Goal: Information Seeking & Learning: Find specific fact

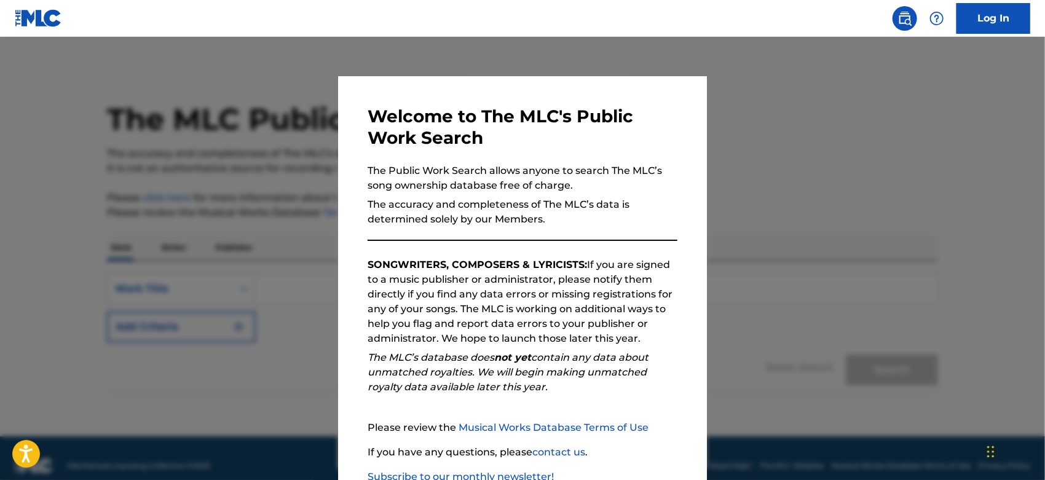
scroll to position [82, 0]
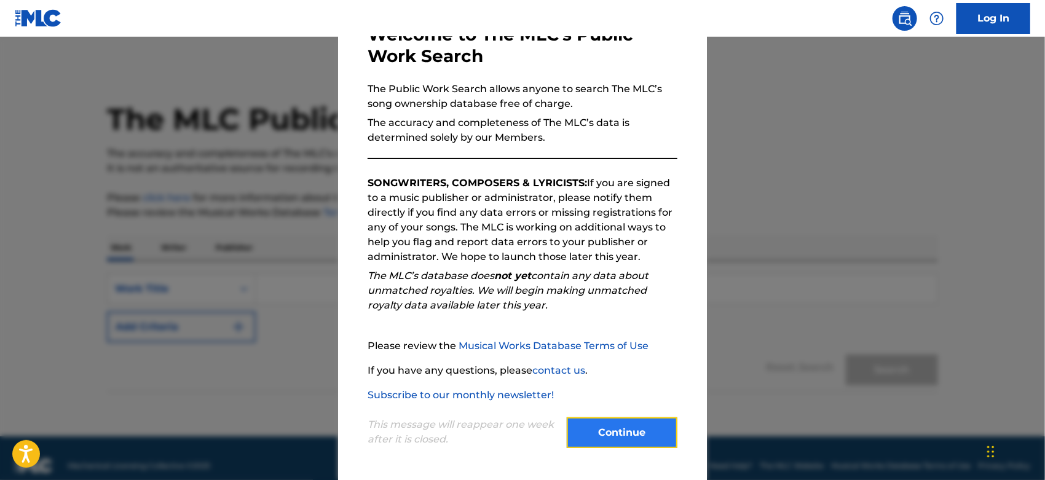
click at [627, 434] on button "Continue" at bounding box center [622, 432] width 111 height 31
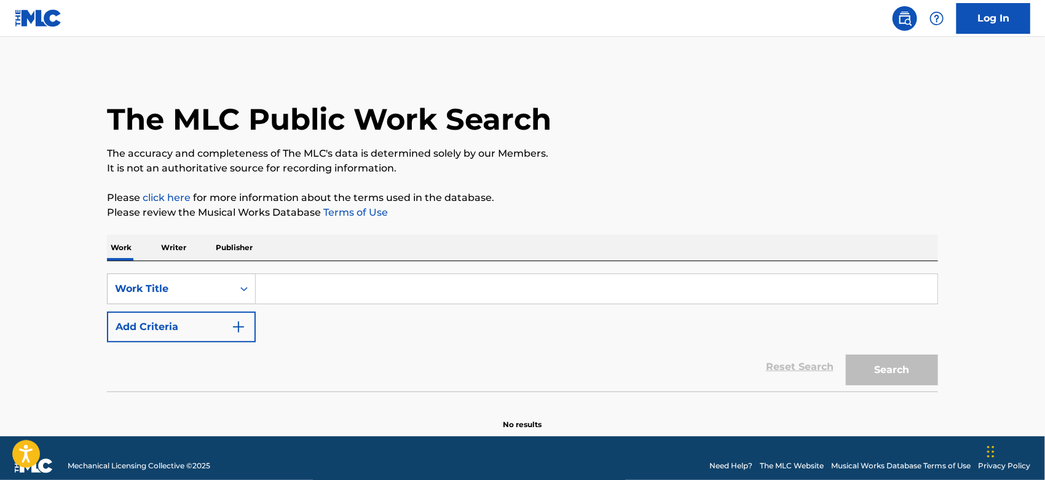
click at [176, 259] on p "Writer" at bounding box center [173, 248] width 33 height 26
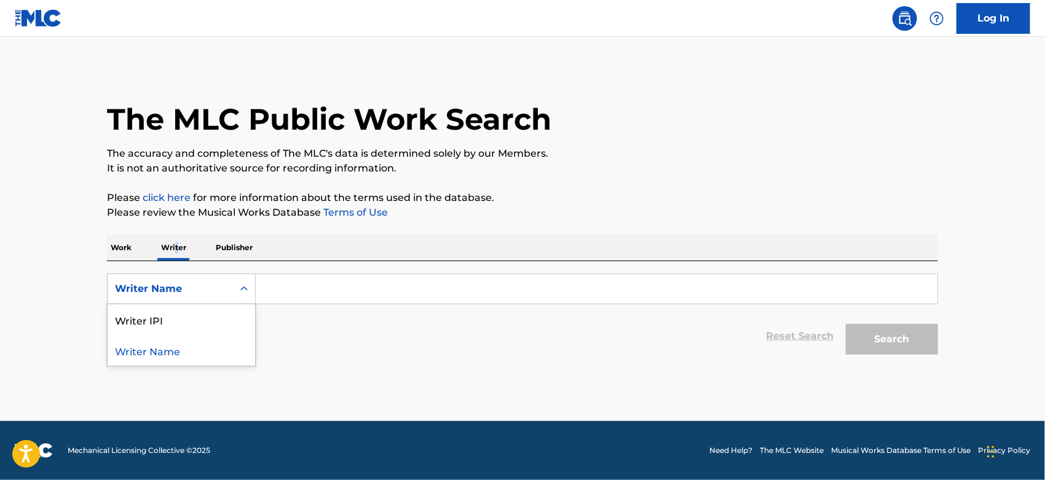
click at [194, 297] on div "Writer Name" at bounding box center [170, 288] width 125 height 23
click at [189, 324] on div "Writer IPI" at bounding box center [181, 319] width 147 height 31
click at [347, 299] on input "Search Form" at bounding box center [596, 288] width 681 height 29
paste input "00205632007"
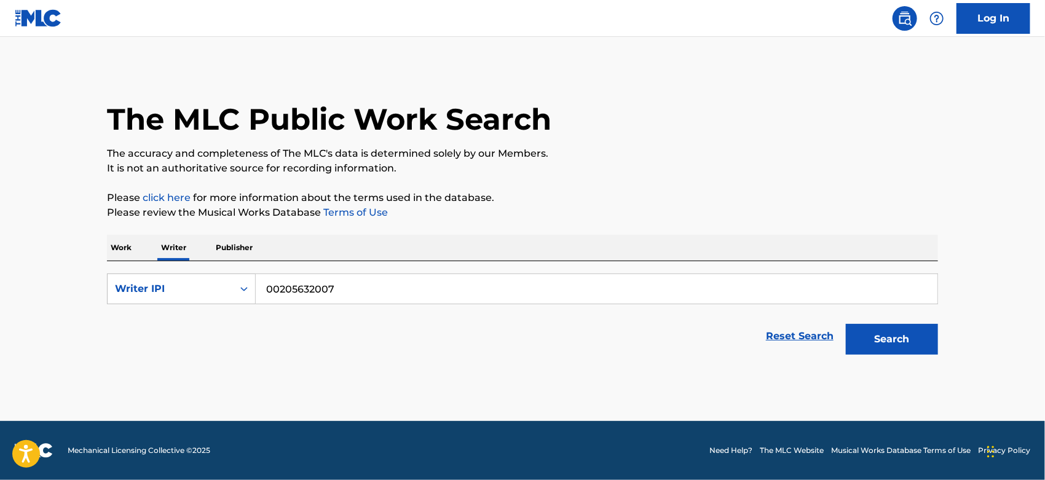
type input "00205632007"
click at [845, 324] on button "Search" at bounding box center [891, 339] width 92 height 31
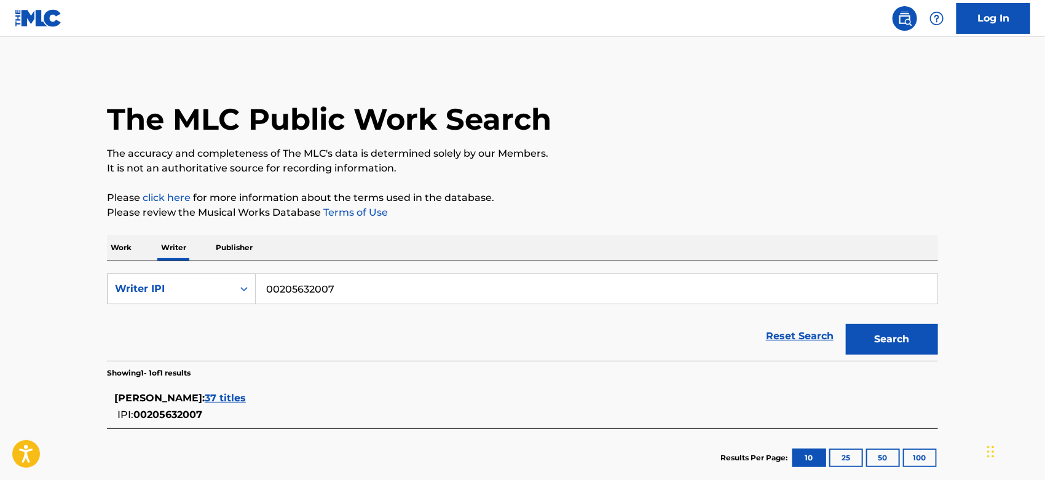
click at [181, 404] on div "[PERSON_NAME] : 37 titles" at bounding box center [506, 398] width 784 height 15
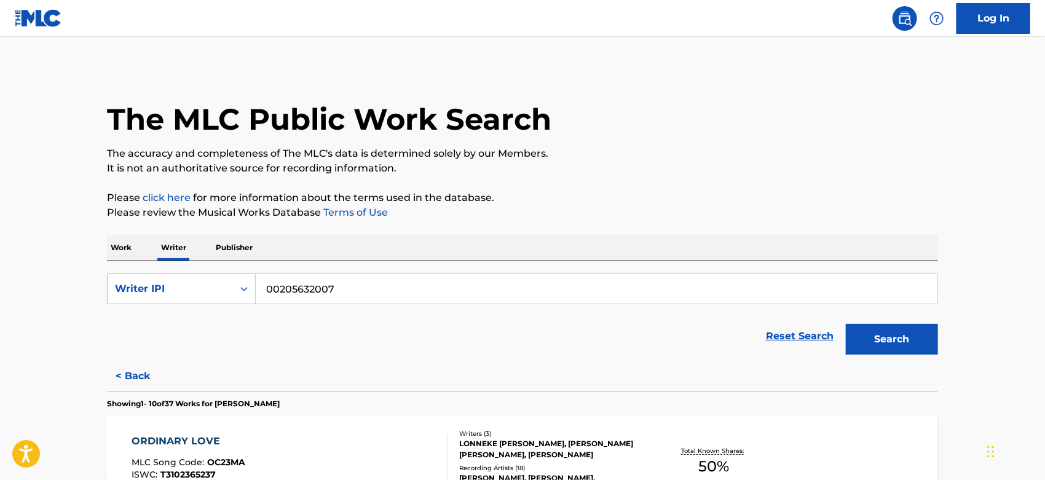
scroll to position [136, 0]
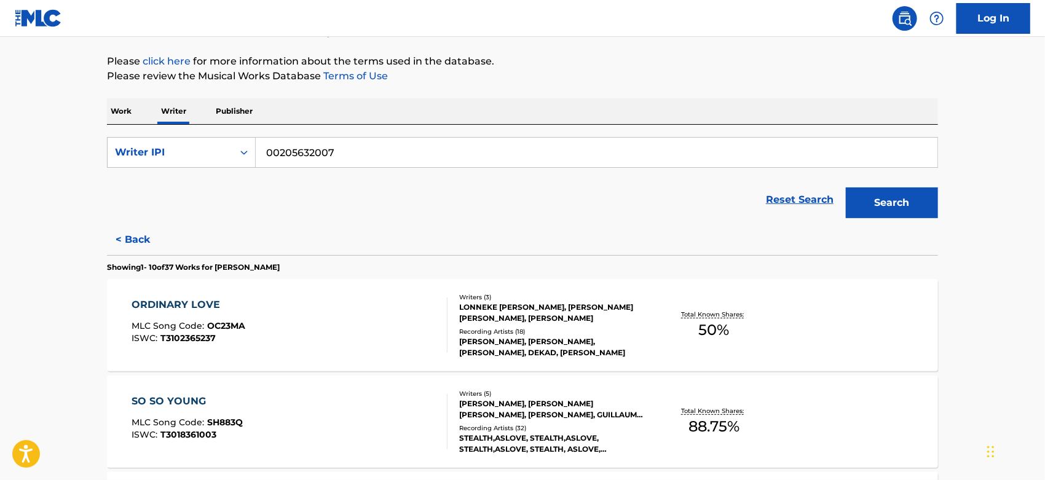
click at [488, 313] on div "LONNEKE [PERSON_NAME], [PERSON_NAME] [PERSON_NAME], [PERSON_NAME]" at bounding box center [552, 313] width 186 height 22
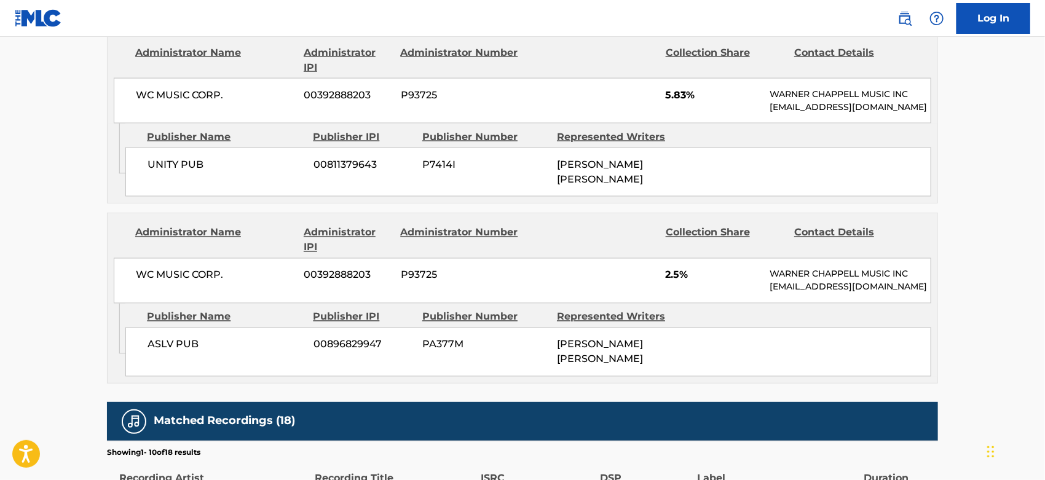
scroll to position [955, 0]
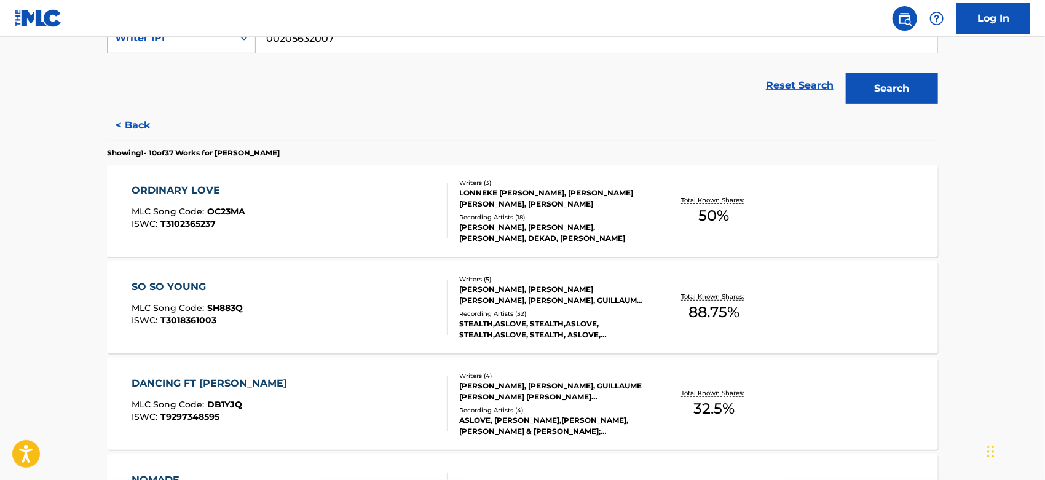
scroll to position [273, 0]
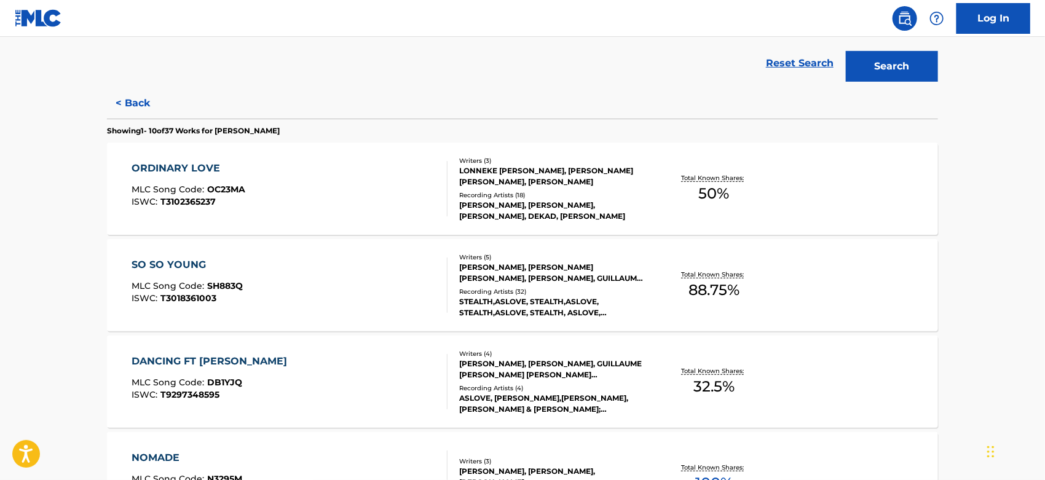
click at [530, 299] on div "STEALTH,ASLOVE, STEALTH,ASLOVE, STEALTH,ASLOVE, STEALTH, ASLOVE, STEALTH|ASLOVE" at bounding box center [552, 307] width 186 height 22
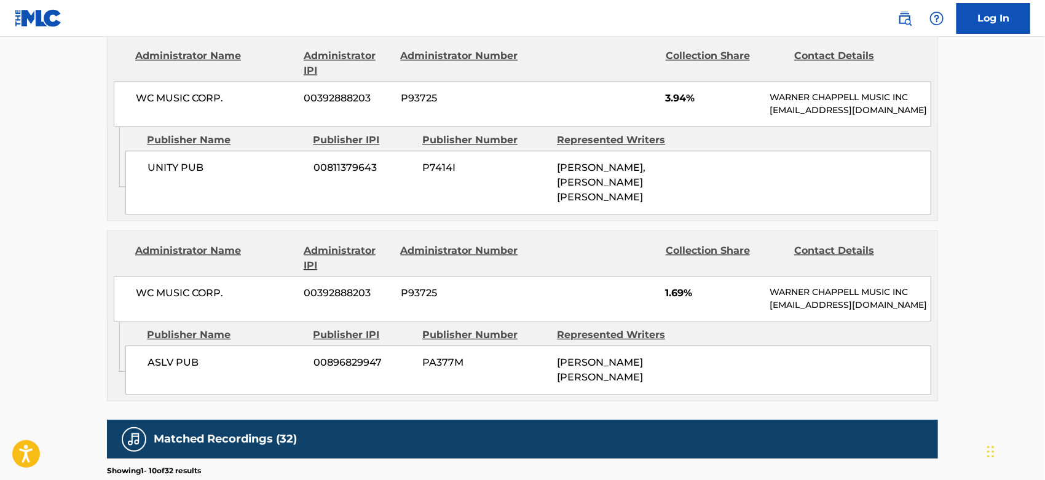
scroll to position [1570, 0]
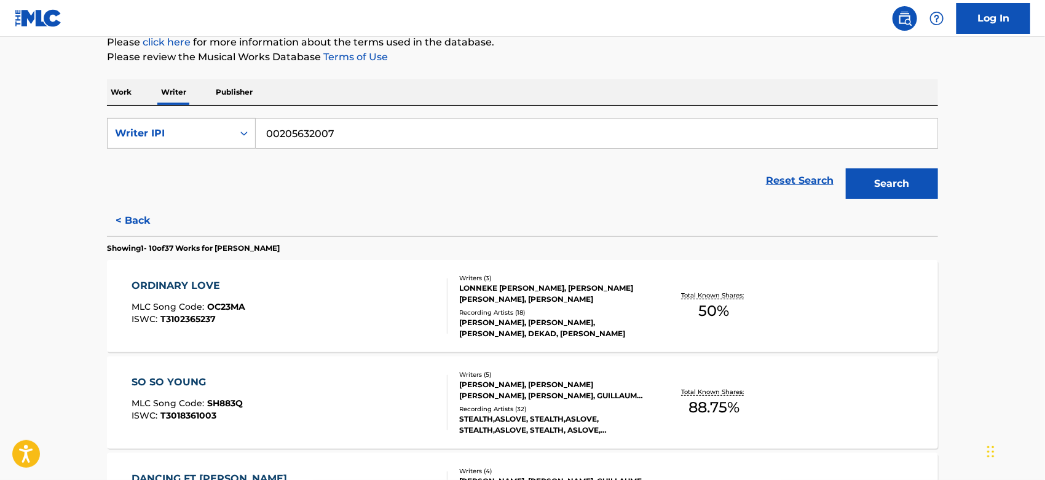
scroll to position [341, 0]
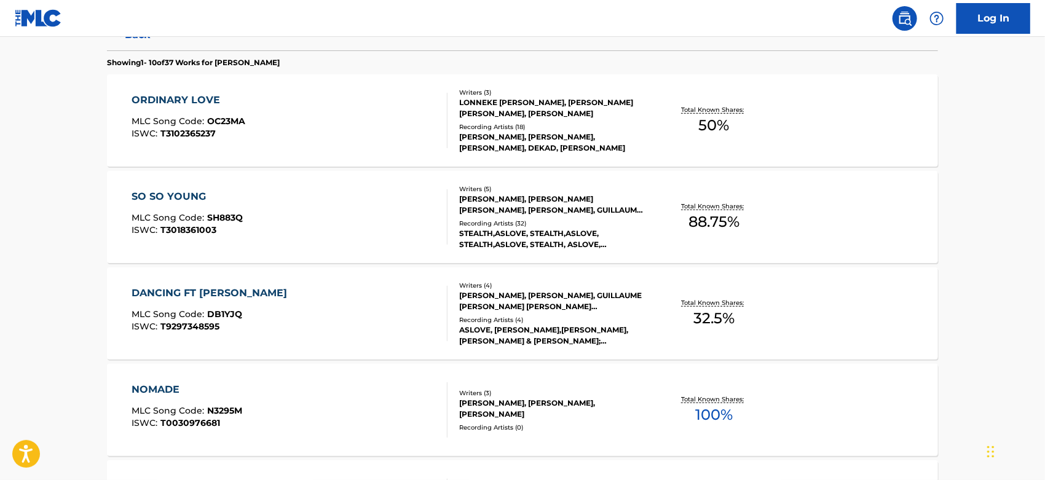
click at [606, 326] on div "ASLOVE, [PERSON_NAME],[PERSON_NAME], [PERSON_NAME] & [PERSON_NAME];[PERSON_NAME]" at bounding box center [552, 335] width 186 height 22
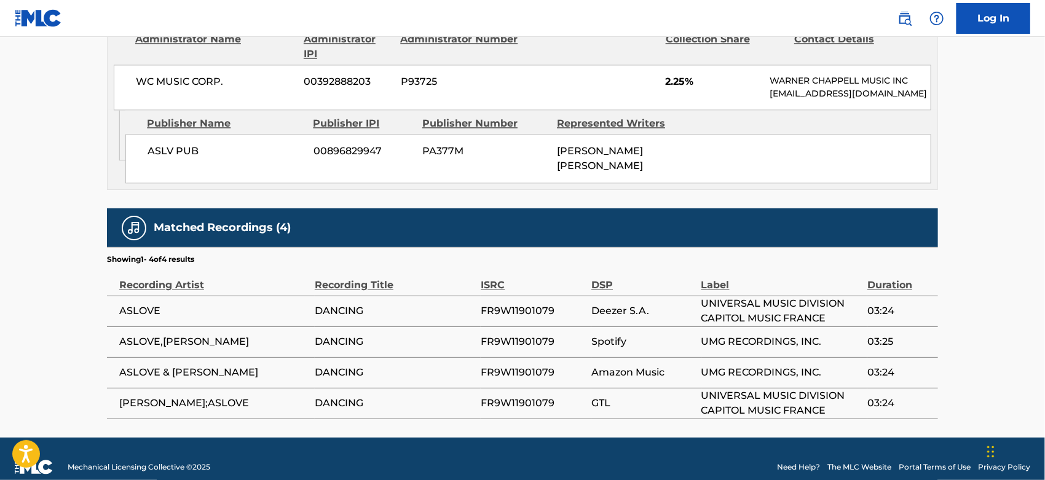
scroll to position [1204, 0]
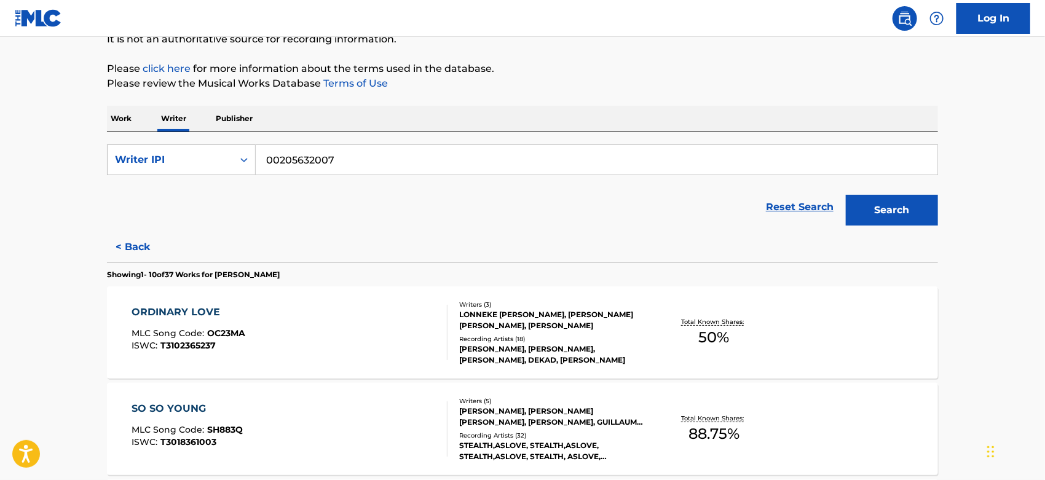
scroll to position [341, 0]
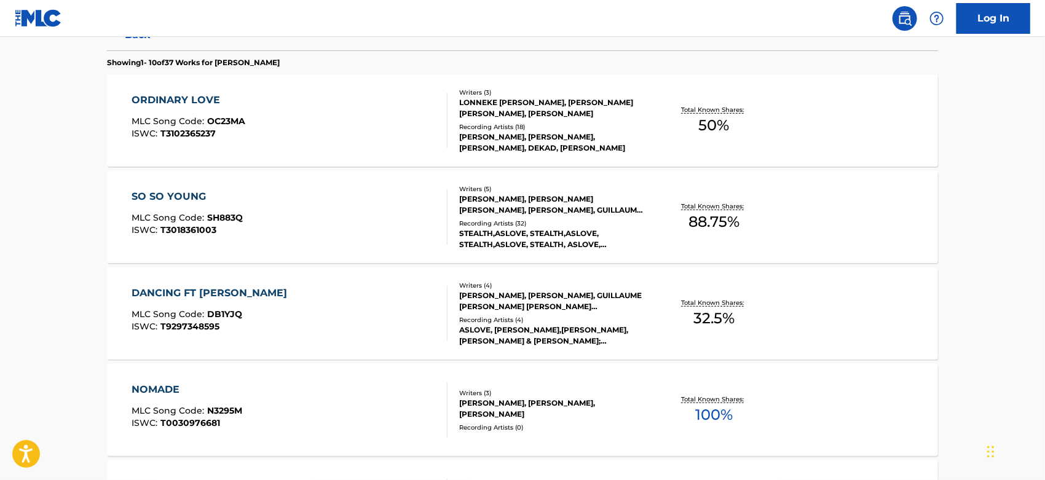
click at [514, 400] on div "[PERSON_NAME], [PERSON_NAME], [PERSON_NAME]" at bounding box center [552, 409] width 186 height 22
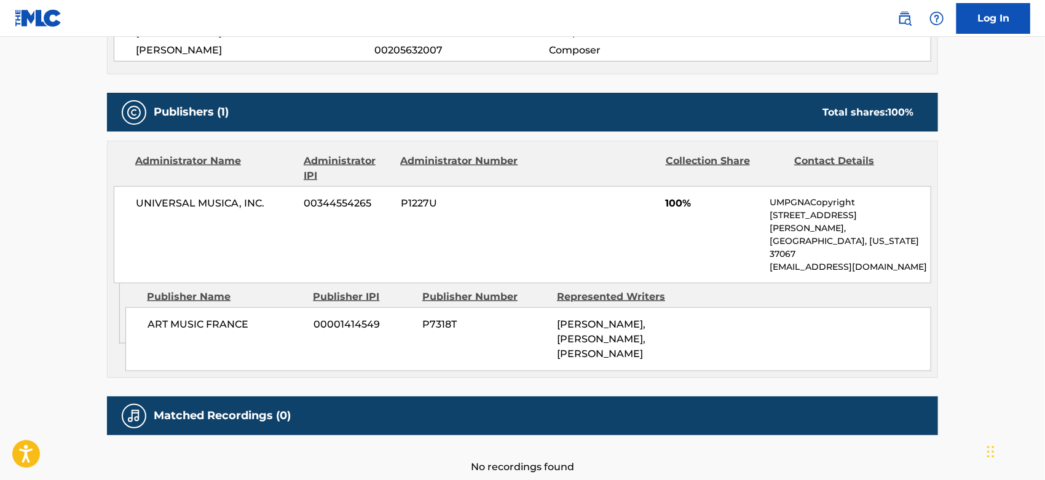
scroll to position [484, 0]
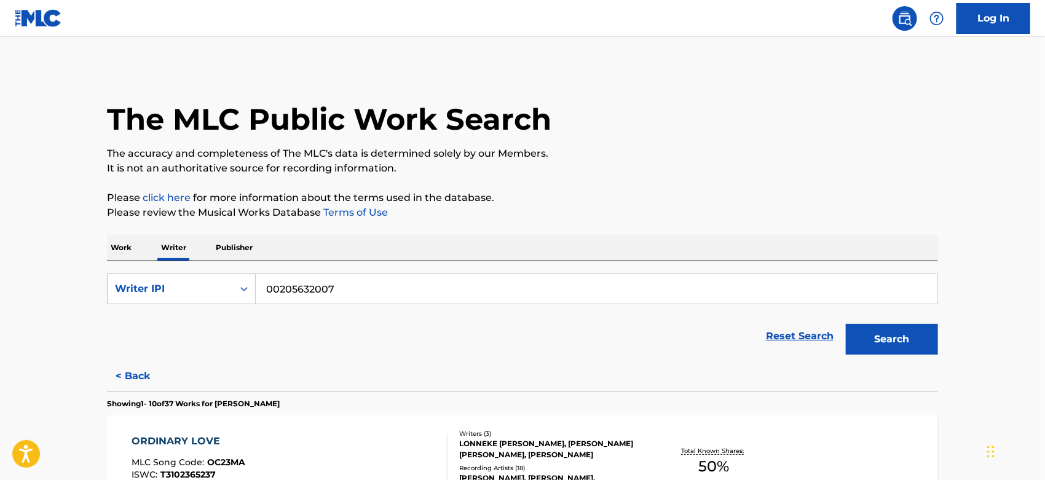
click at [402, 292] on input "00205632007" at bounding box center [596, 288] width 681 height 29
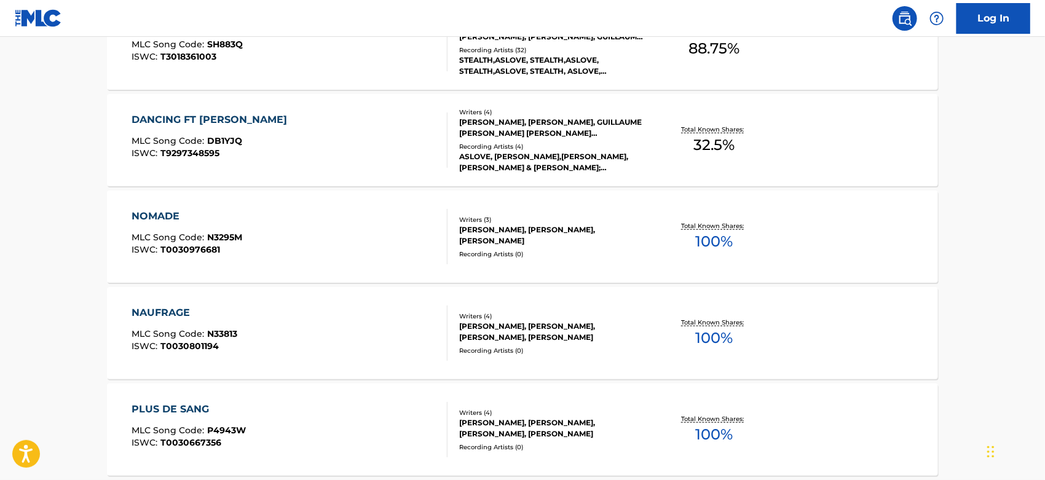
scroll to position [546, 0]
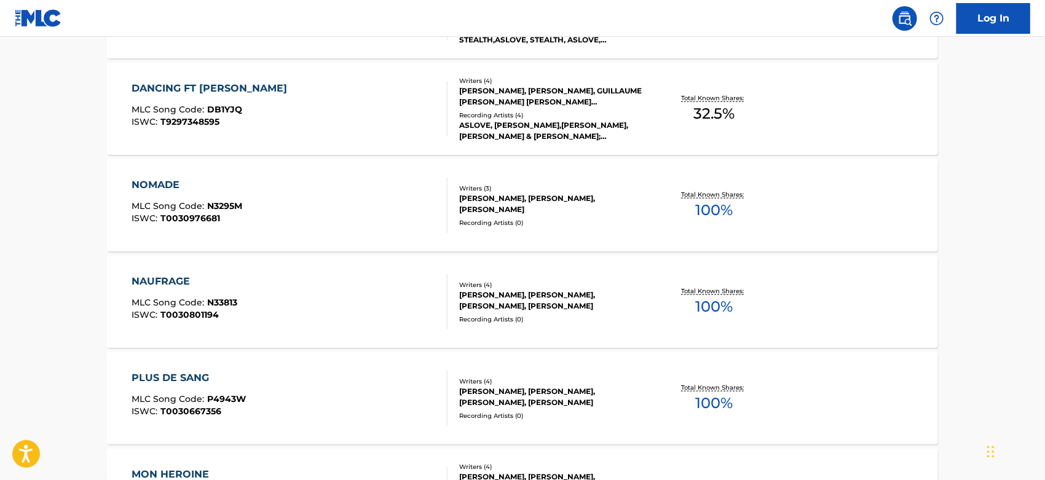
click at [525, 315] on div "Recording Artists ( 0 )" at bounding box center [552, 319] width 186 height 9
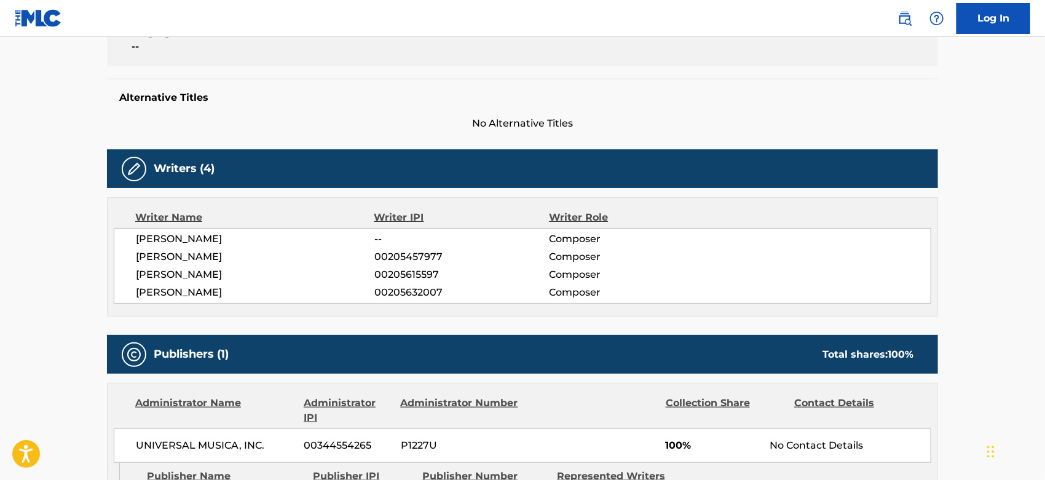
scroll to position [477, 0]
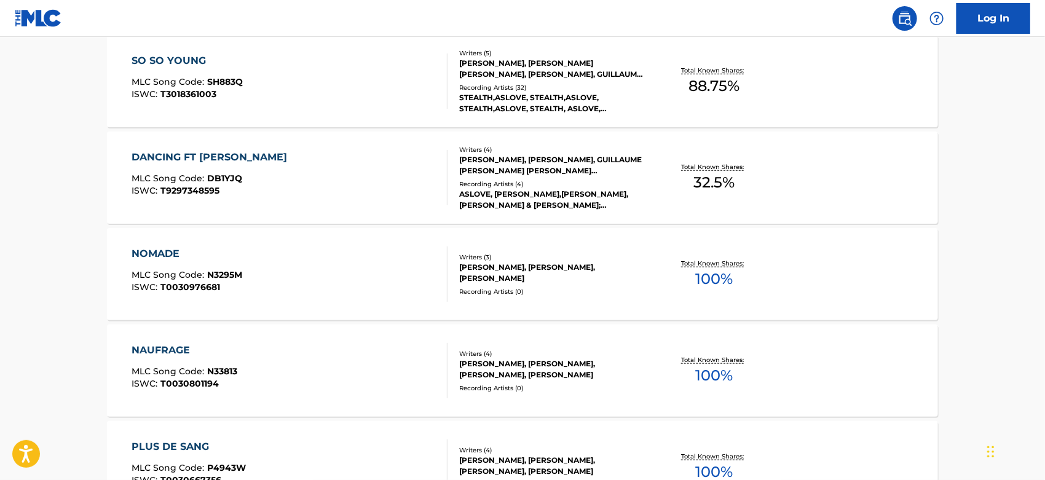
scroll to position [614, 0]
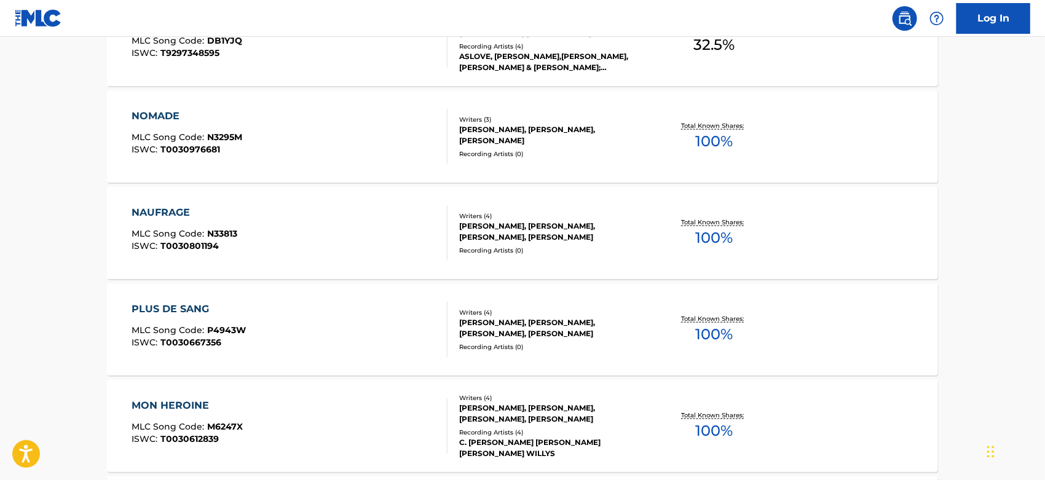
click at [592, 326] on div "[PERSON_NAME], [PERSON_NAME], [PERSON_NAME], [PERSON_NAME]" at bounding box center [552, 328] width 186 height 22
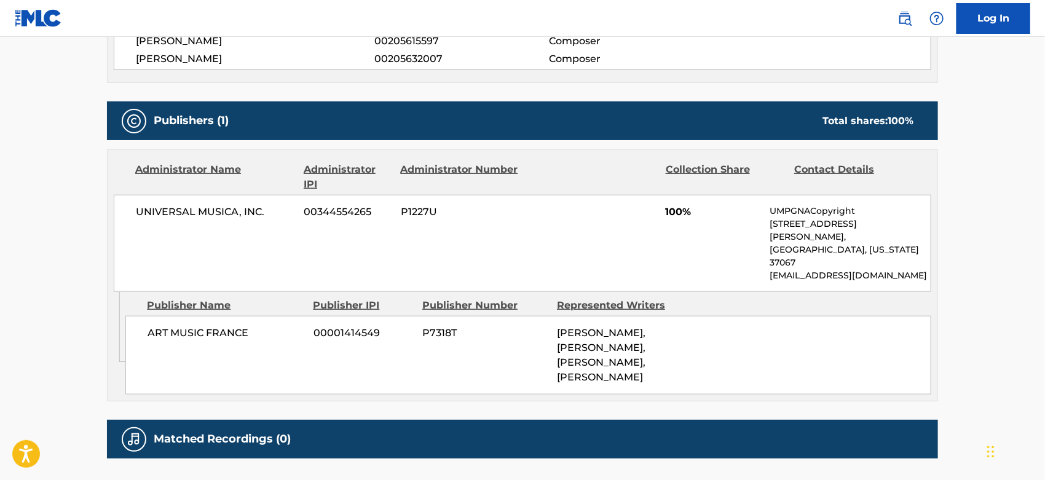
scroll to position [654, 0]
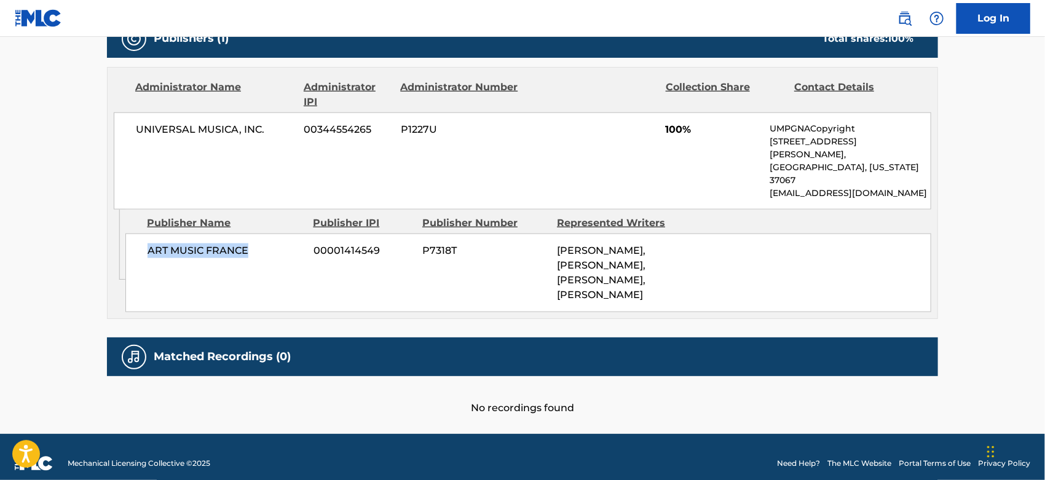
drag, startPoint x: 146, startPoint y: 225, endPoint x: 257, endPoint y: 230, distance: 111.3
click at [257, 233] on div "ART MUSIC FRANCE 00001414549 P7318T [PERSON_NAME], [PERSON_NAME], [PERSON_NAME]…" at bounding box center [528, 272] width 806 height 79
copy span "ART MUSIC FRANCE"
drag, startPoint x: 125, startPoint y: 120, endPoint x: 265, endPoint y: 131, distance: 141.1
click at [265, 131] on div "UNIVERSAL MUSICA, INC. 00344554265 P1227U 100% UMPGNACopyright [STREET_ADDRESS]…" at bounding box center [522, 160] width 817 height 97
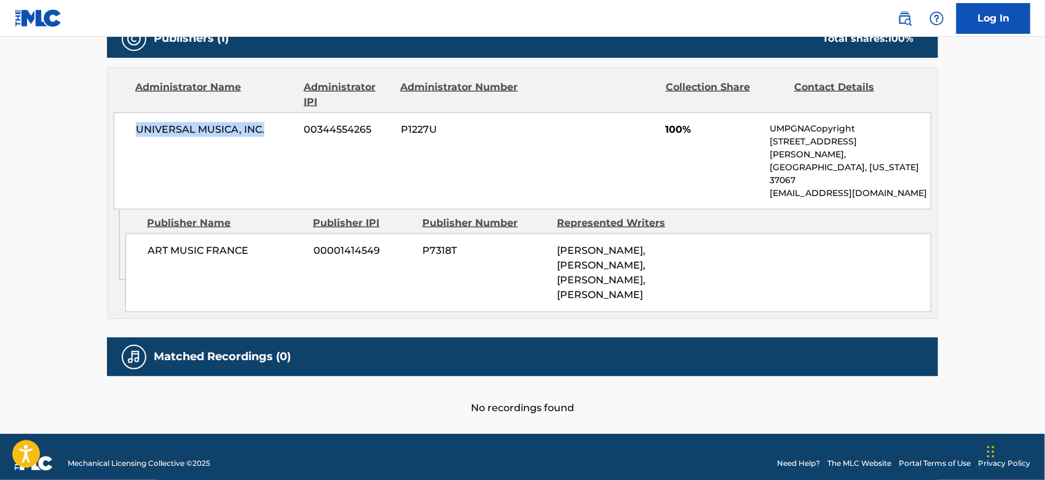
copy span "UNIVERSAL MUSICA, INC."
click at [163, 130] on span "UNIVERSAL MUSICA, INC." at bounding box center [215, 129] width 159 height 15
drag, startPoint x: 163, startPoint y: 130, endPoint x: 203, endPoint y: 129, distance: 40.0
click at [163, 130] on span "UNIVERSAL MUSICA, INC." at bounding box center [215, 129] width 159 height 15
click at [269, 127] on span "UNIVERSAL MUSICA, INC." at bounding box center [215, 129] width 159 height 15
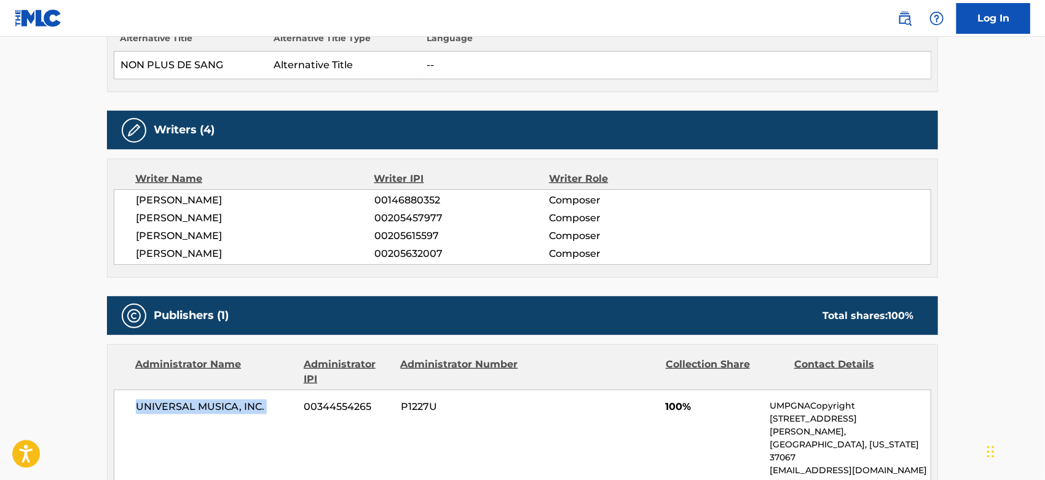
scroll to position [0, 0]
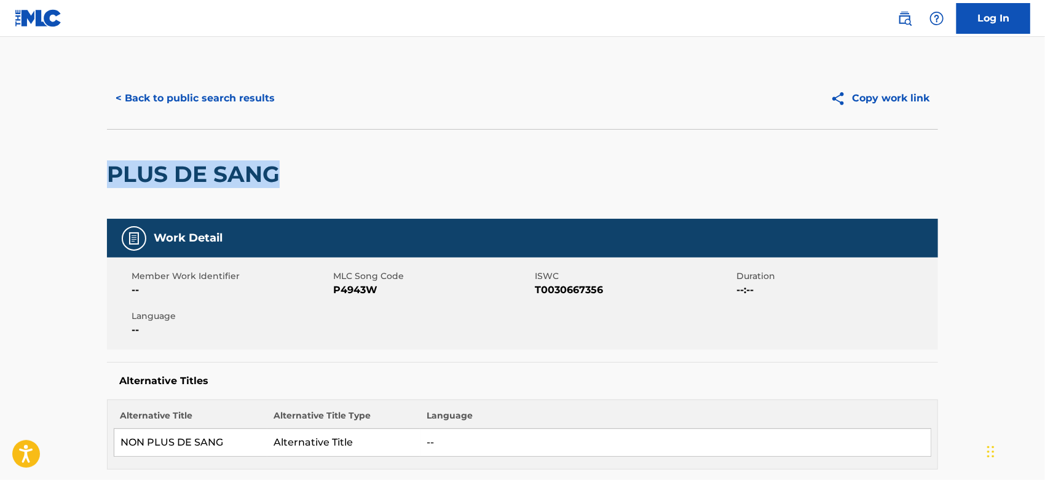
drag, startPoint x: 112, startPoint y: 181, endPoint x: 310, endPoint y: 179, distance: 197.2
click at [310, 179] on div "PLUS DE SANG" at bounding box center [522, 174] width 831 height 90
copy h2 "PLUS DE SANG"
click at [120, 102] on button "< Back to public search results" at bounding box center [195, 98] width 176 height 31
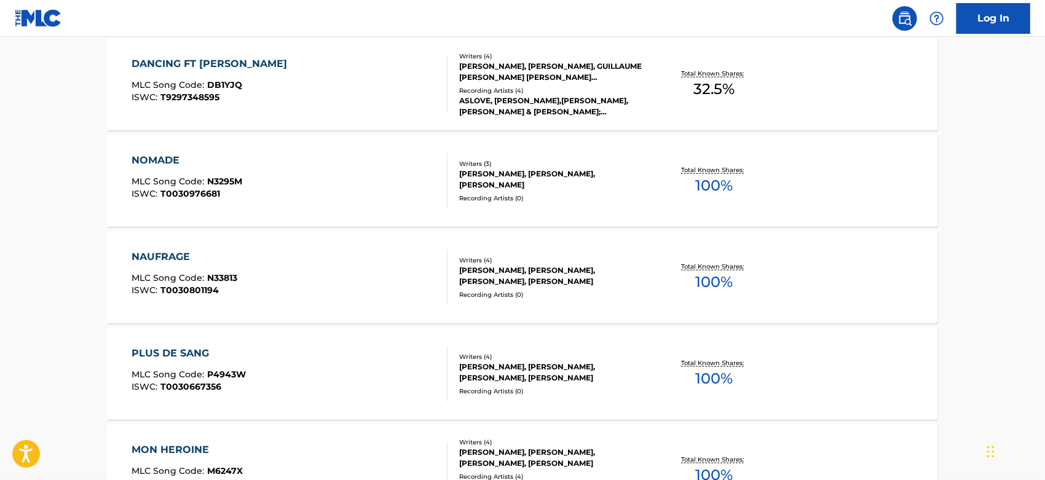
scroll to position [683, 0]
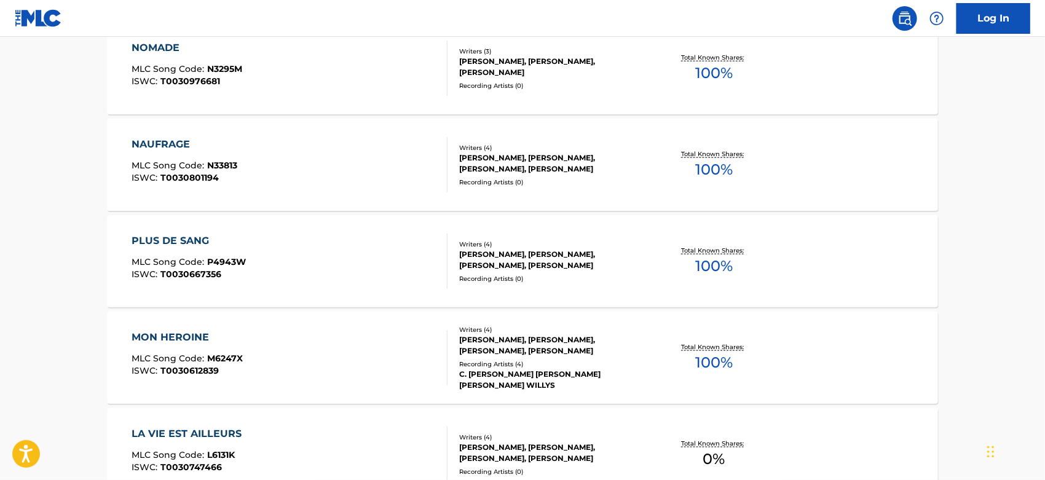
click at [539, 269] on div "[PERSON_NAME], [PERSON_NAME], [PERSON_NAME], [PERSON_NAME]" at bounding box center [552, 260] width 186 height 22
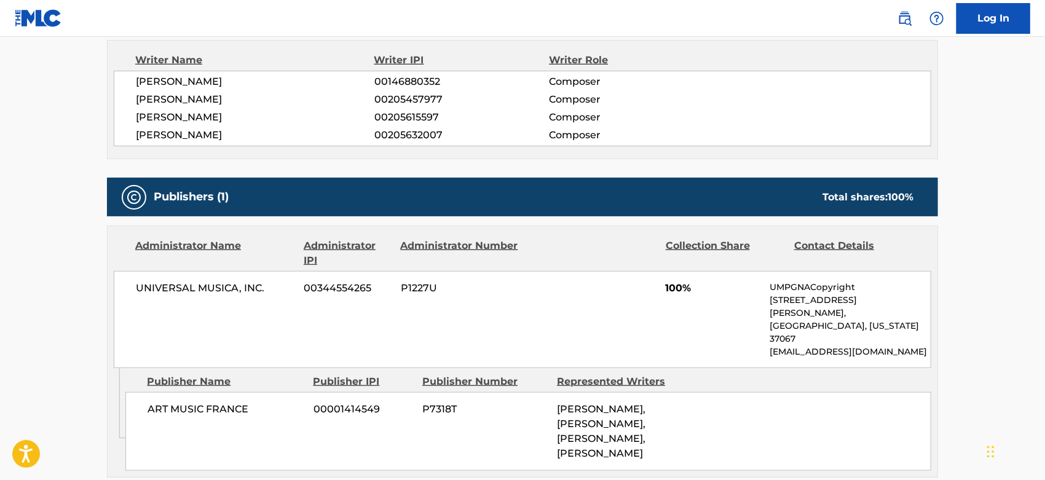
scroll to position [450, 0]
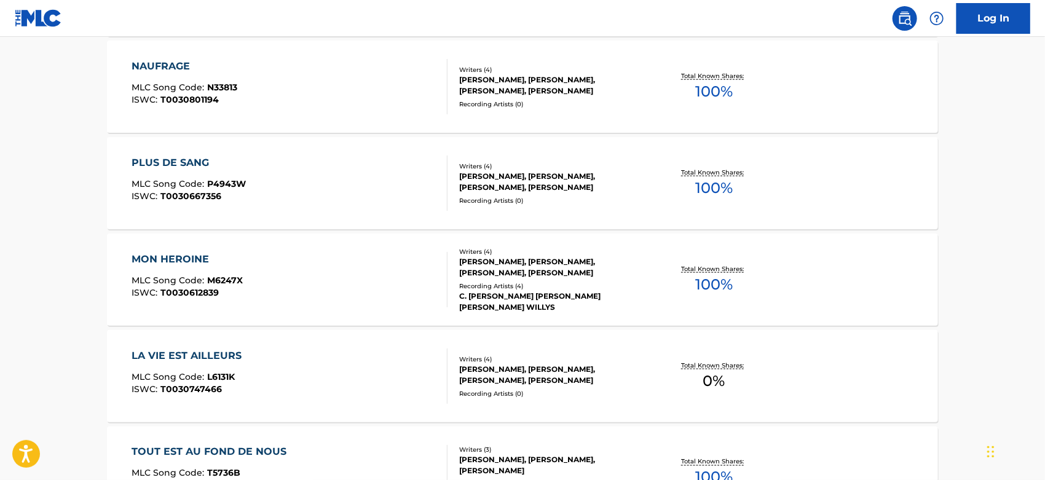
scroll to position [819, 0]
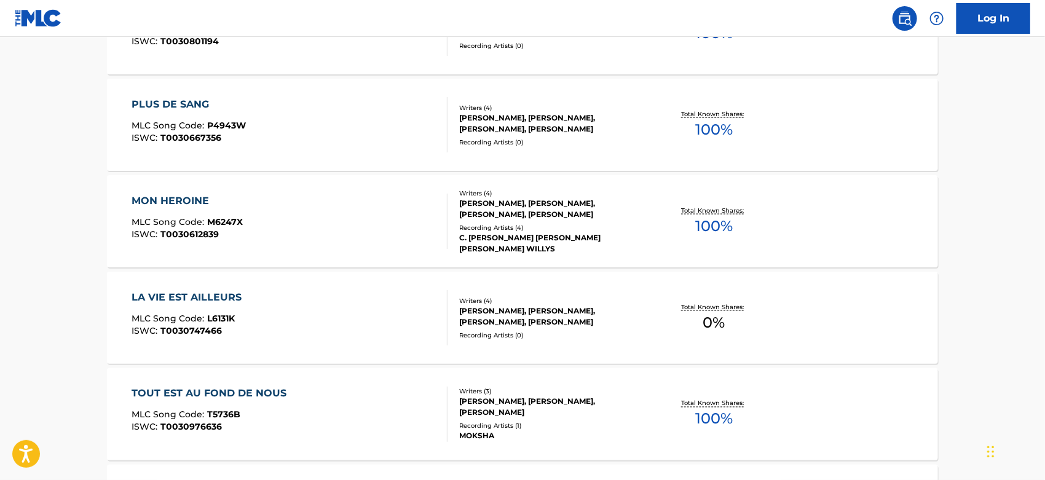
click at [470, 393] on div "Writers ( 3 )" at bounding box center [552, 391] width 186 height 9
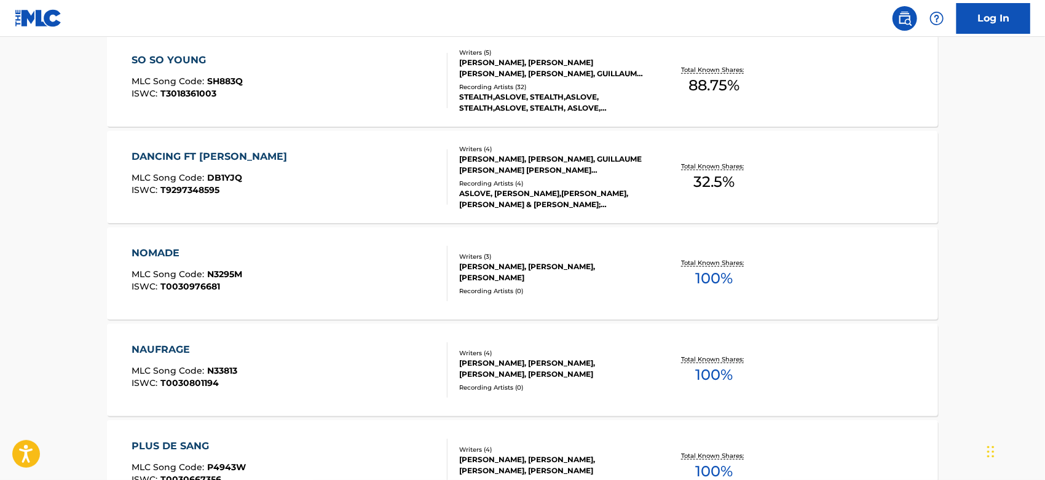
scroll to position [546, 0]
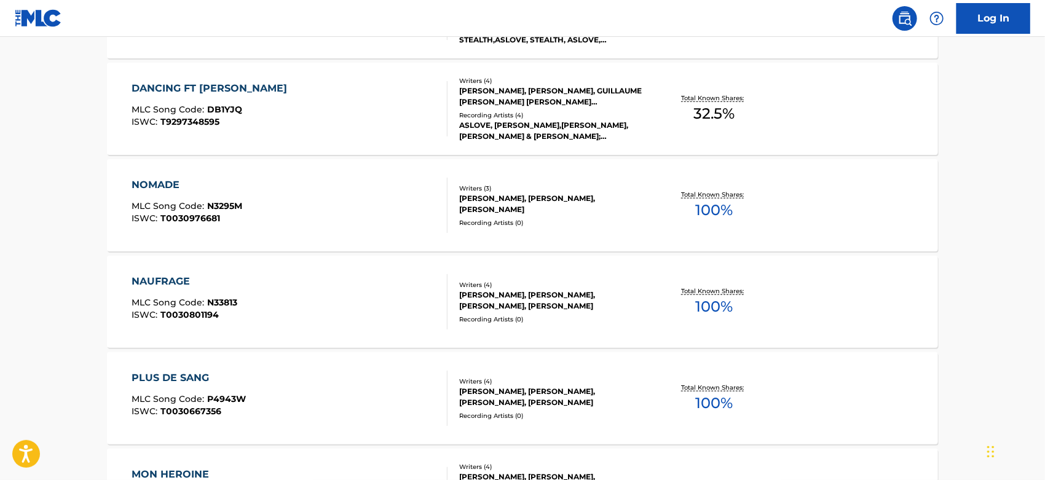
click at [590, 300] on div "[PERSON_NAME], [PERSON_NAME], [PERSON_NAME], [PERSON_NAME]" at bounding box center [552, 300] width 186 height 22
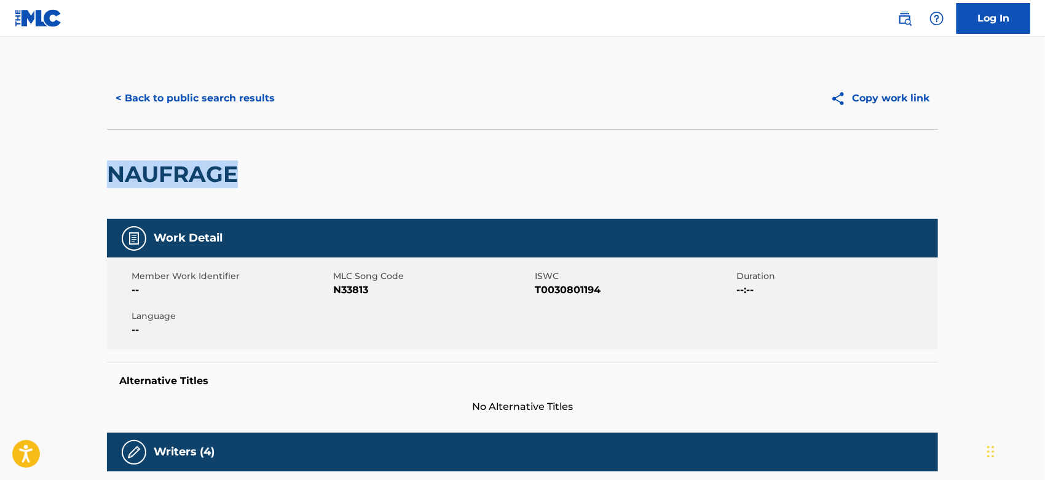
drag, startPoint x: 107, startPoint y: 180, endPoint x: 285, endPoint y: 176, distance: 178.2
copy h2 "NAUFRAGE"
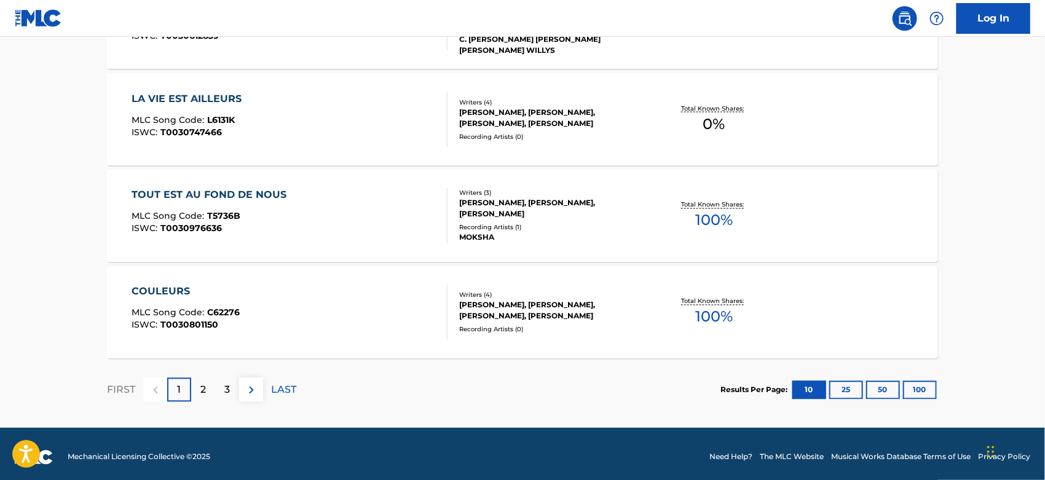
scroll to position [1024, 0]
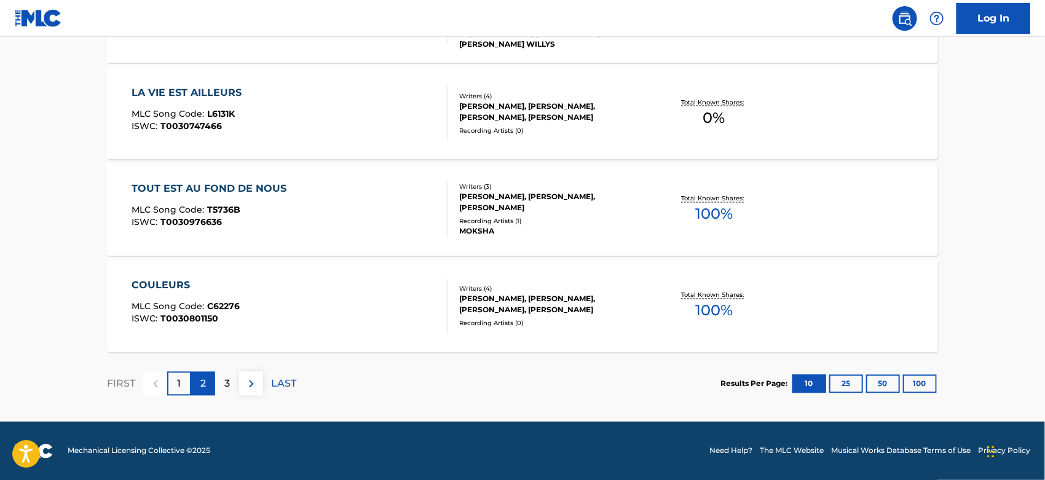
click at [206, 386] on div "2" at bounding box center [203, 384] width 24 height 24
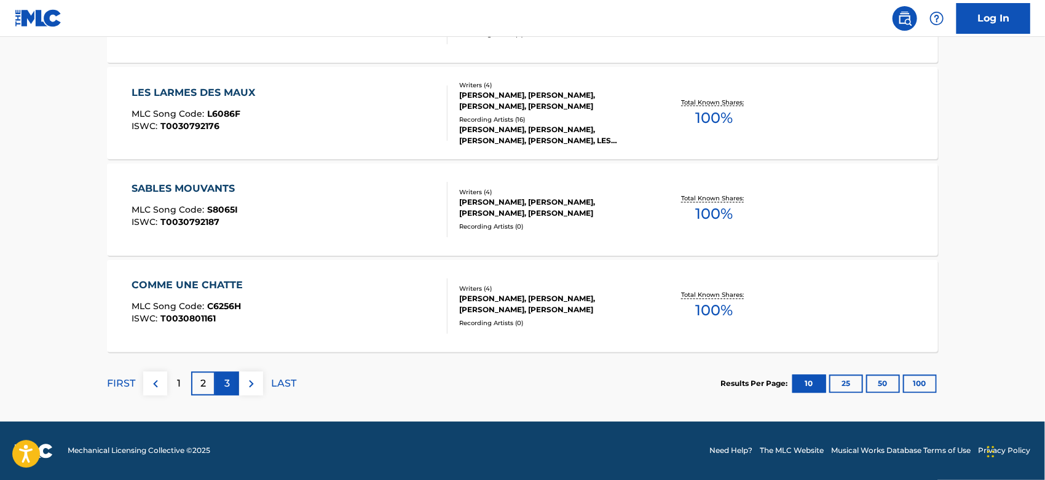
click at [227, 382] on p "3" at bounding box center [227, 384] width 6 height 15
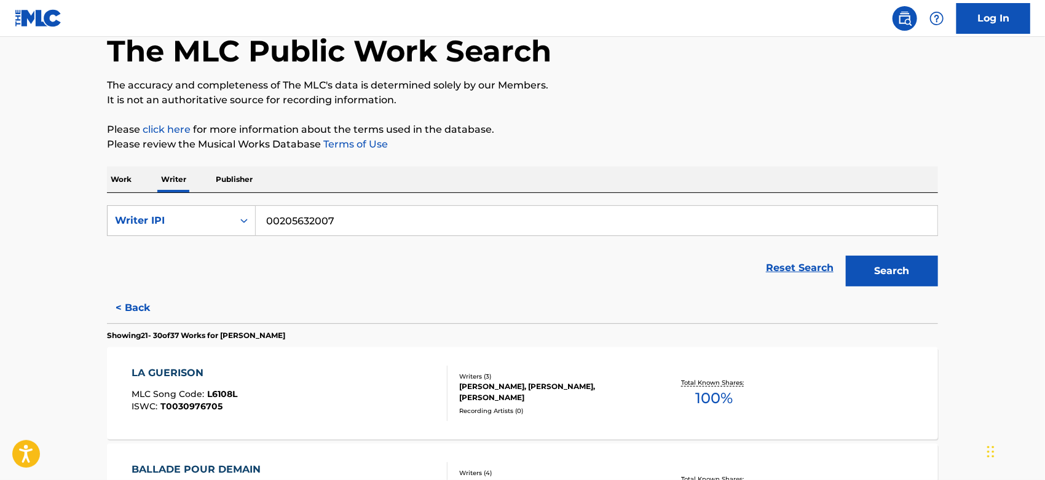
scroll to position [0, 0]
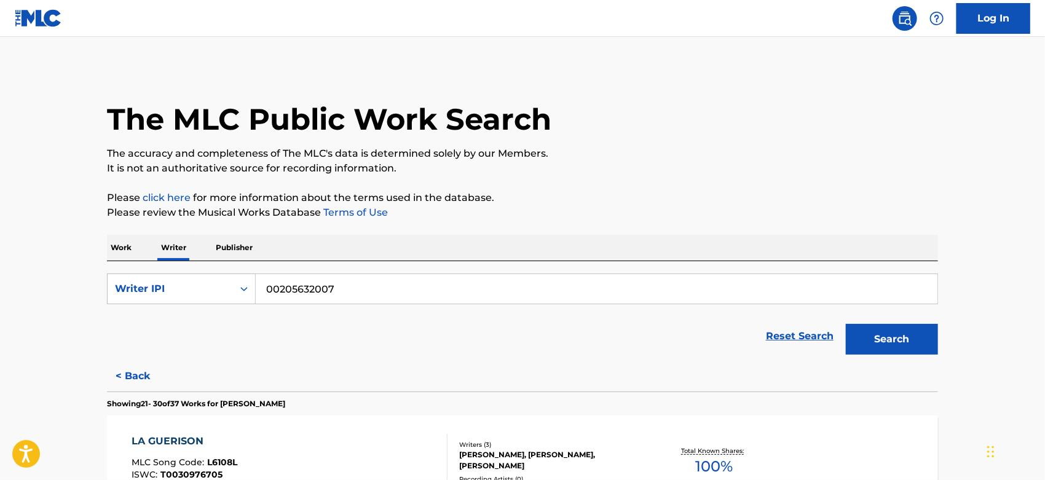
click at [304, 294] on input "00205632007" at bounding box center [596, 288] width 681 height 29
paste input "735030965"
type input "00735030965"
click at [845, 324] on button "Search" at bounding box center [891, 339] width 92 height 31
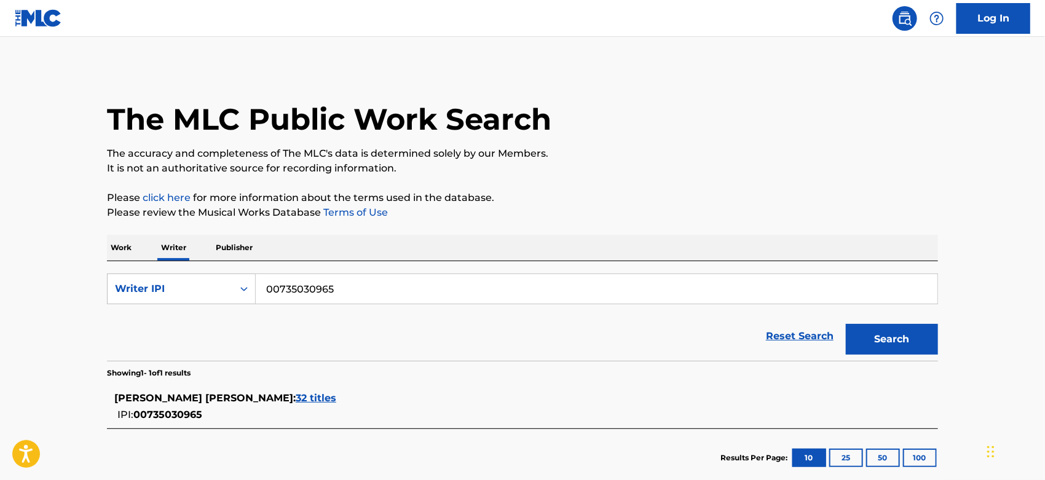
click at [315, 402] on div "[PERSON_NAME] [PERSON_NAME] : 32 titles" at bounding box center [506, 398] width 784 height 15
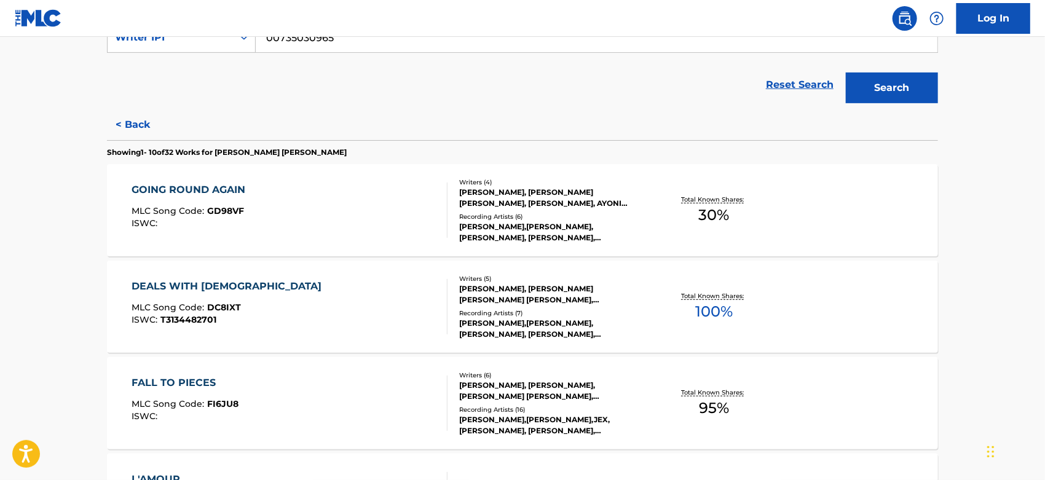
scroll to position [273, 0]
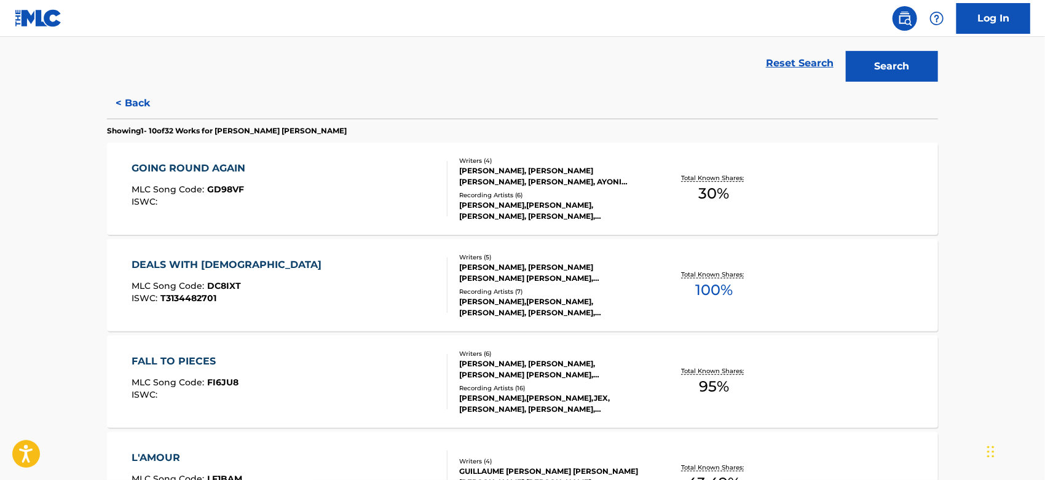
click at [616, 287] on div "Recording Artists ( 7 )" at bounding box center [552, 291] width 186 height 9
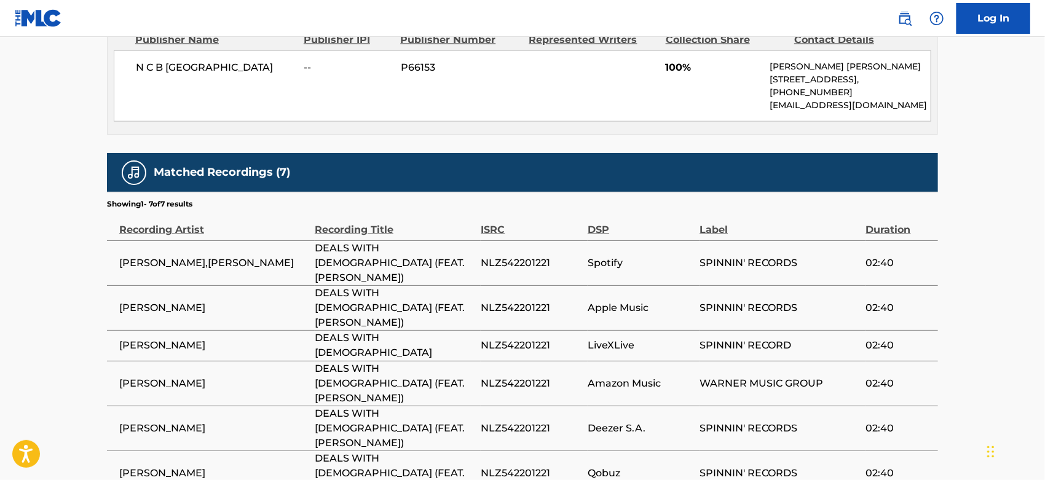
scroll to position [716, 0]
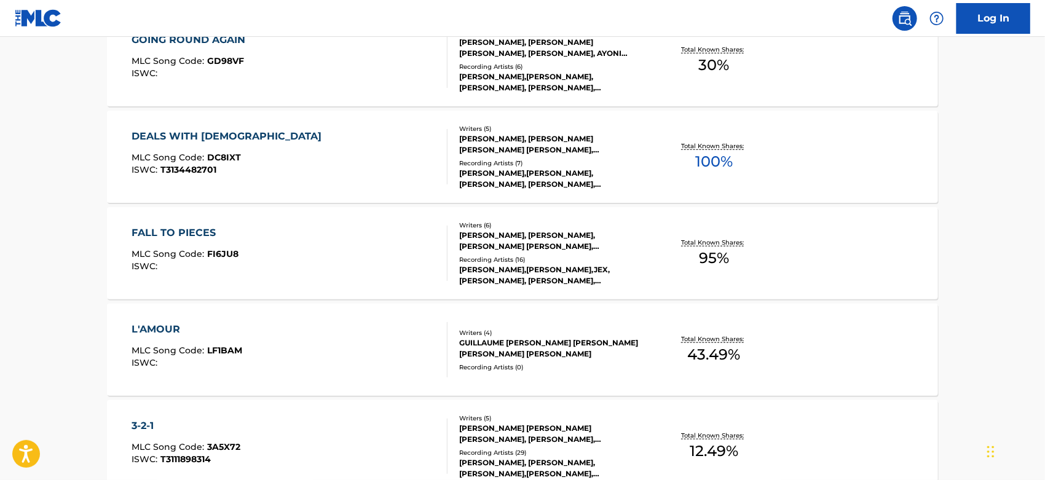
scroll to position [409, 0]
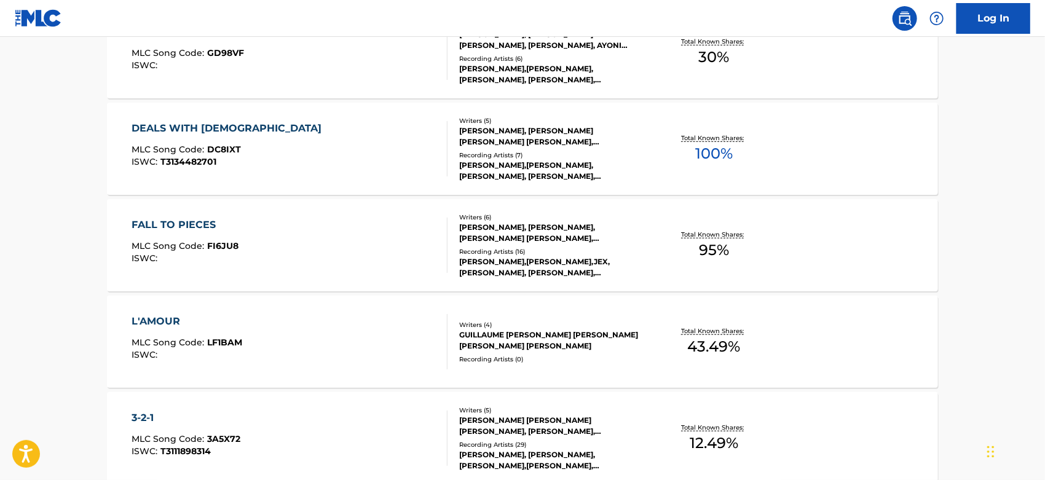
click at [527, 166] on div "[PERSON_NAME],[PERSON_NAME], [PERSON_NAME], [PERSON_NAME], [PERSON_NAME], [PERS…" at bounding box center [552, 171] width 186 height 22
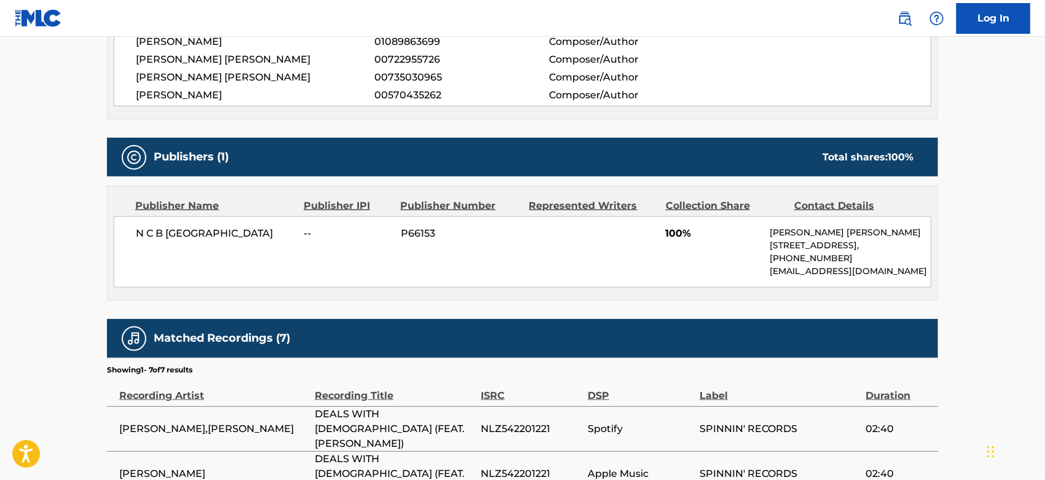
scroll to position [614, 0]
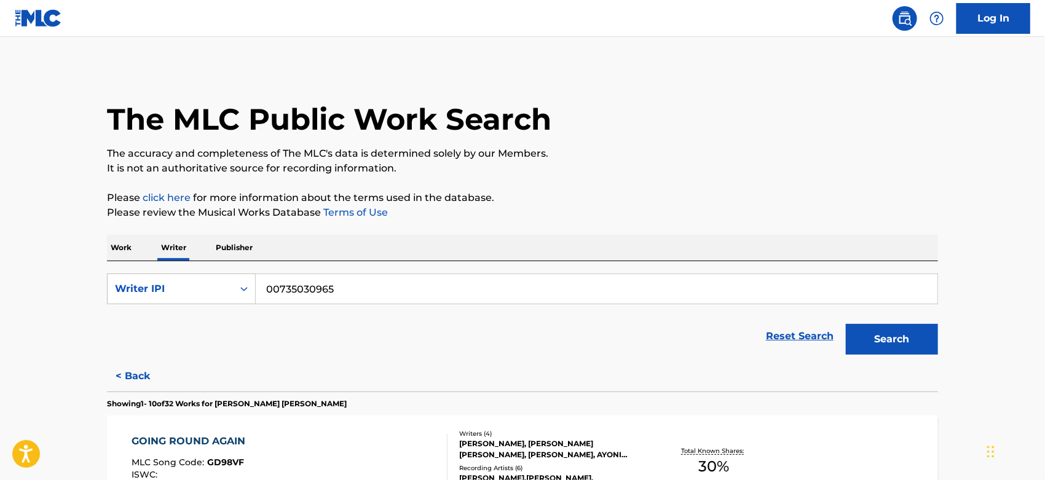
scroll to position [341, 0]
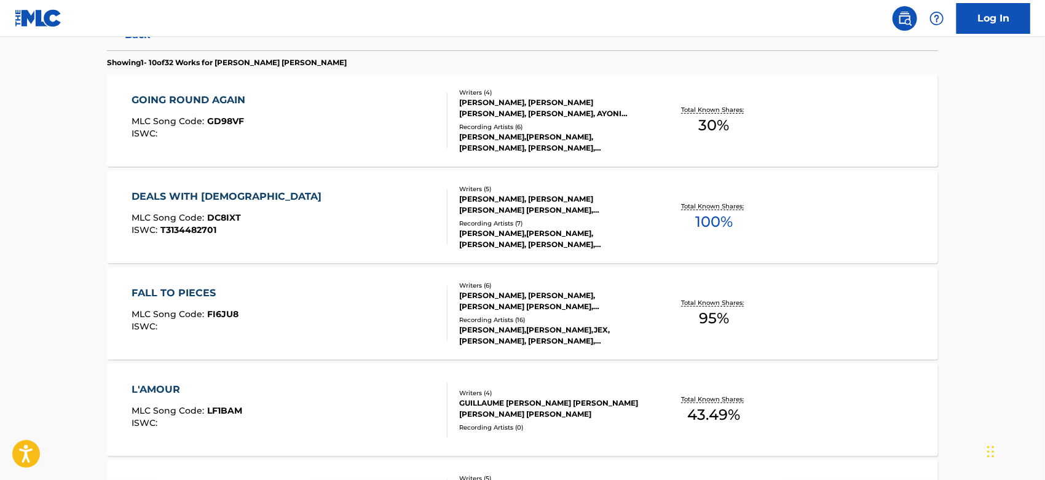
click at [568, 304] on div "[PERSON_NAME], [PERSON_NAME], [PERSON_NAME] [PERSON_NAME], [PERSON_NAME], [PERS…" at bounding box center [552, 301] width 186 height 22
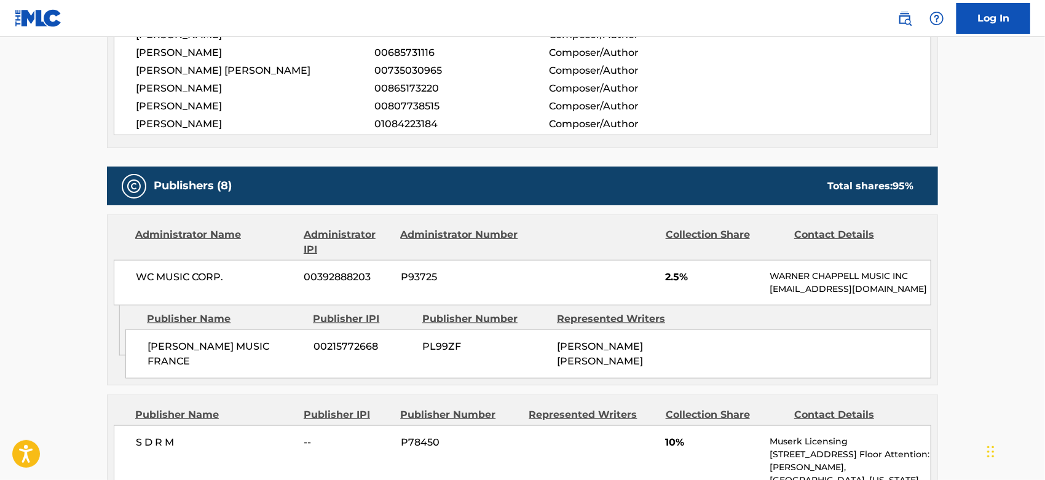
scroll to position [614, 0]
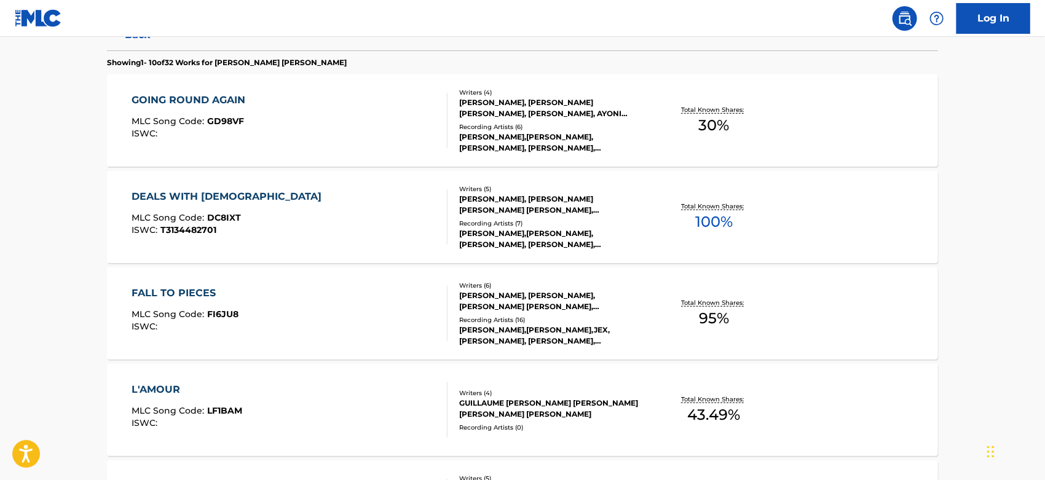
scroll to position [614, 0]
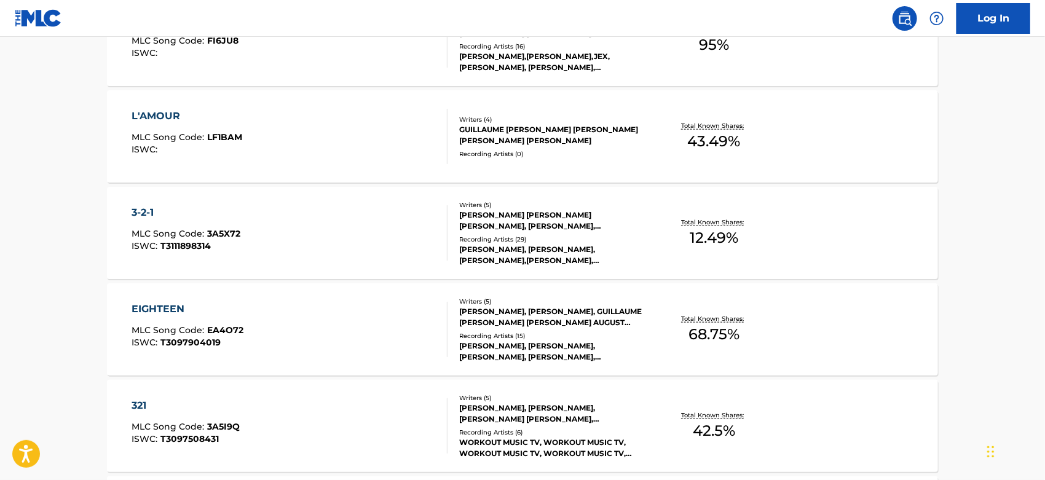
click at [517, 321] on div "[PERSON_NAME], [PERSON_NAME], GUILLAUME [PERSON_NAME] [PERSON_NAME] AUGUST [PER…" at bounding box center [552, 317] width 186 height 22
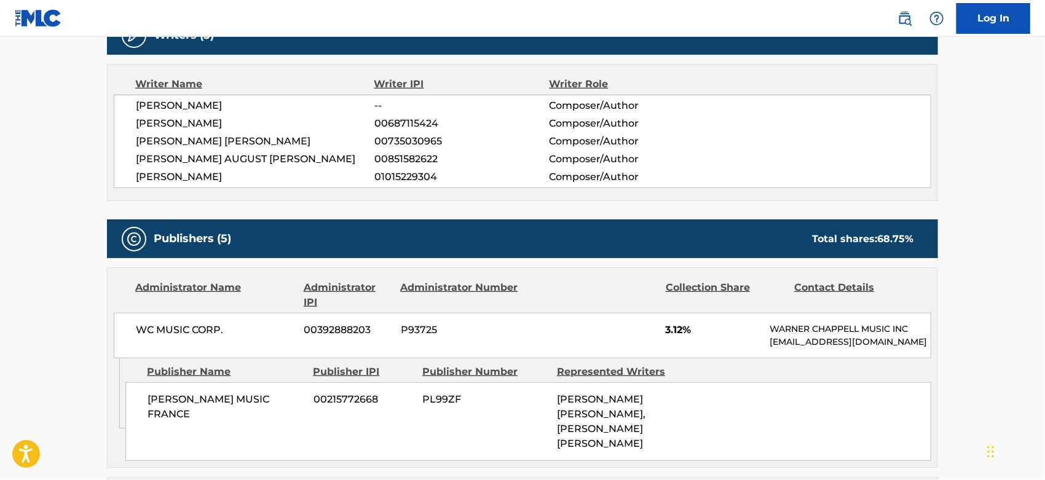
scroll to position [546, 0]
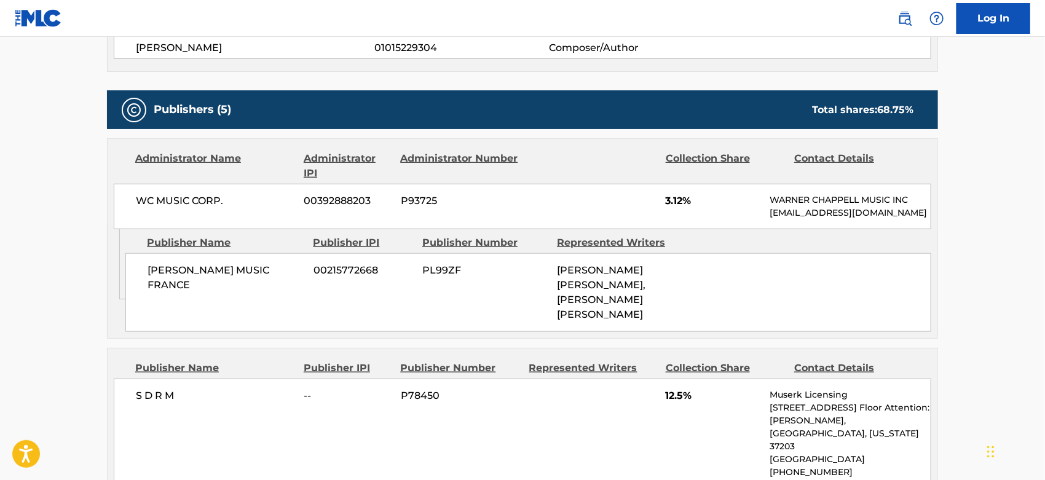
click at [576, 270] on span "[PERSON_NAME] [PERSON_NAME], [PERSON_NAME] [PERSON_NAME]" at bounding box center [601, 292] width 88 height 56
click at [638, 284] on span "[PERSON_NAME] [PERSON_NAME], [PERSON_NAME] [PERSON_NAME]" at bounding box center [601, 292] width 88 height 56
copy span "[PERSON_NAME] [PERSON_NAME]"
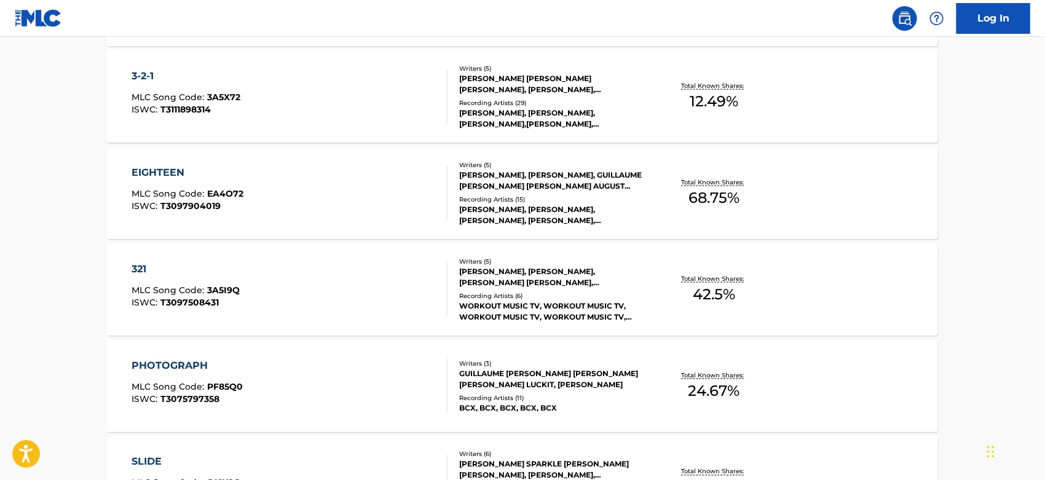
scroll to position [955, 0]
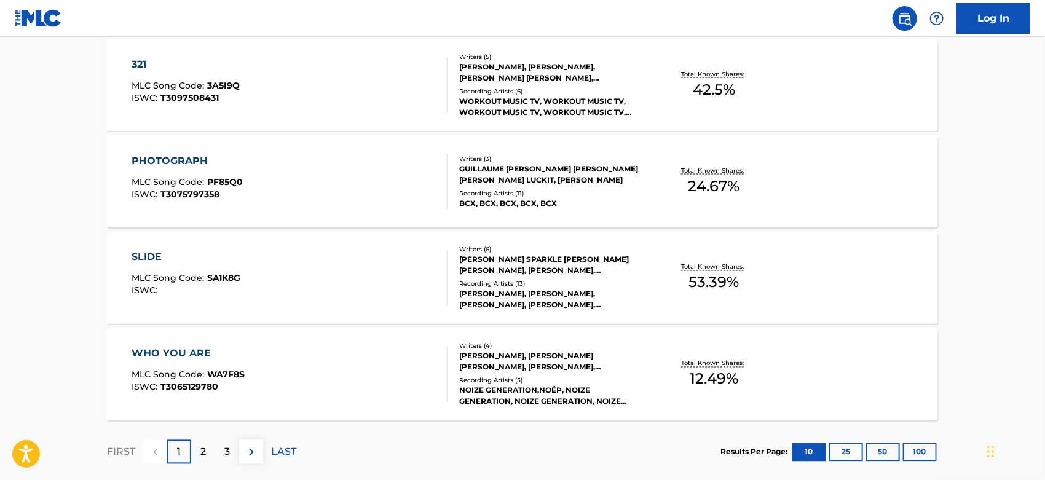
click at [562, 289] on div "[PERSON_NAME], [PERSON_NAME], [PERSON_NAME], [PERSON_NAME],[PERSON_NAME], [PERS…" at bounding box center [552, 300] width 186 height 22
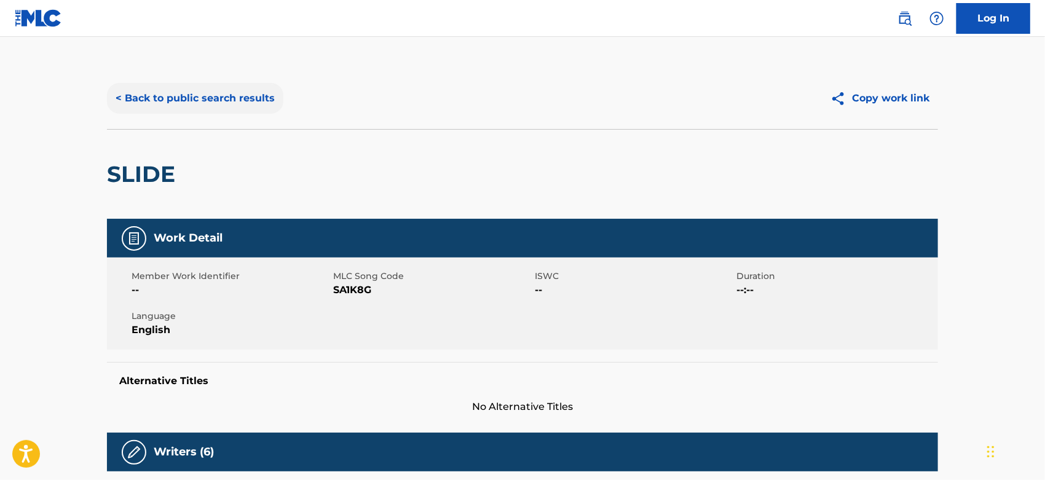
click at [149, 101] on button "< Back to public search results" at bounding box center [195, 98] width 176 height 31
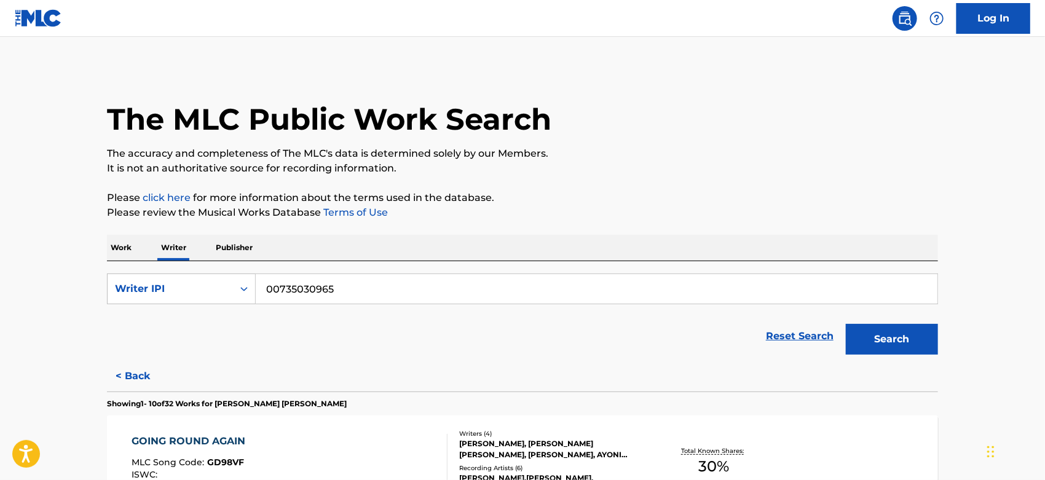
drag, startPoint x: 341, startPoint y: 283, endPoint x: 127, endPoint y: 272, distance: 214.8
click at [130, 272] on div "SearchWithCriteria47a7a15a-7b15-451a-b3c2-d5fcde50b1bc Writer IPI 00735030965 R…" at bounding box center [522, 311] width 831 height 100
paste input "691360732"
type input "00691360732"
click at [845, 324] on button "Search" at bounding box center [891, 339] width 92 height 31
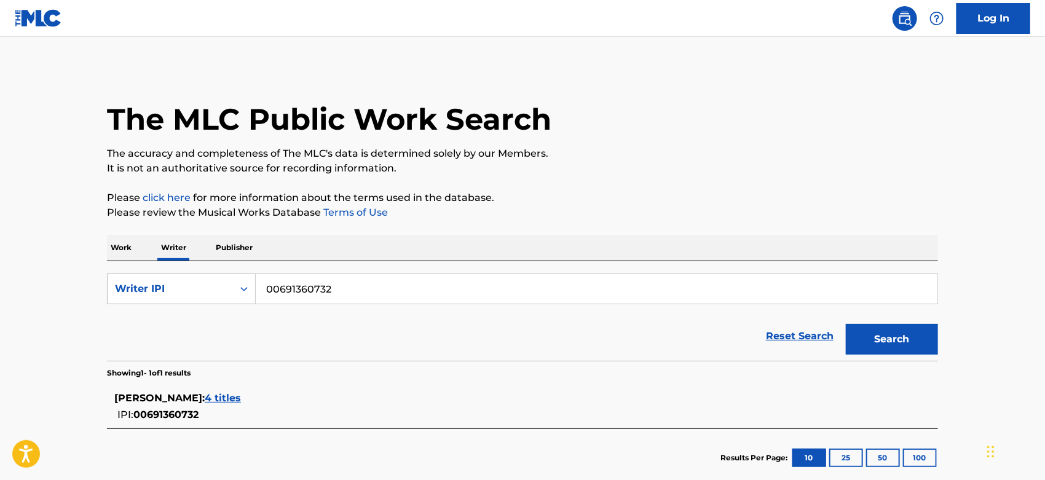
click at [223, 395] on span "4 titles" at bounding box center [223, 398] width 36 height 12
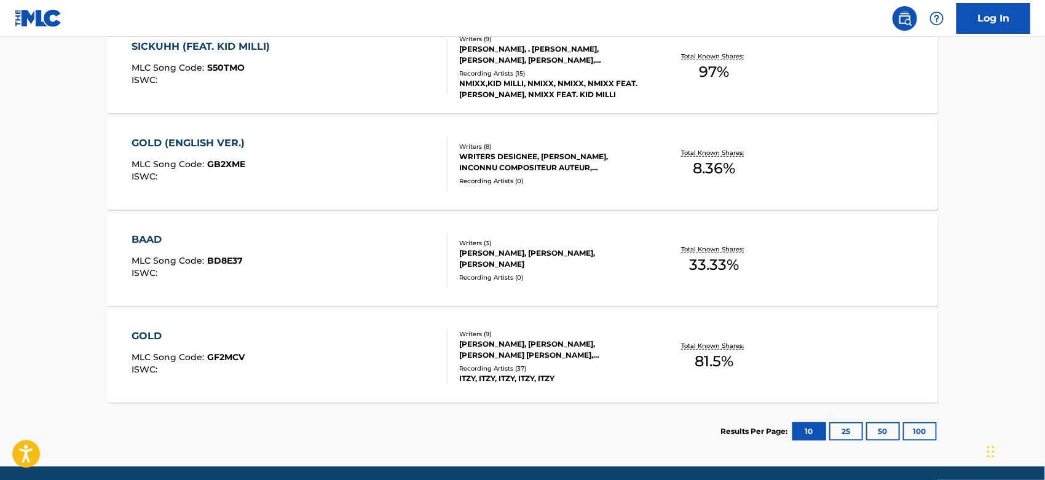
scroll to position [439, 0]
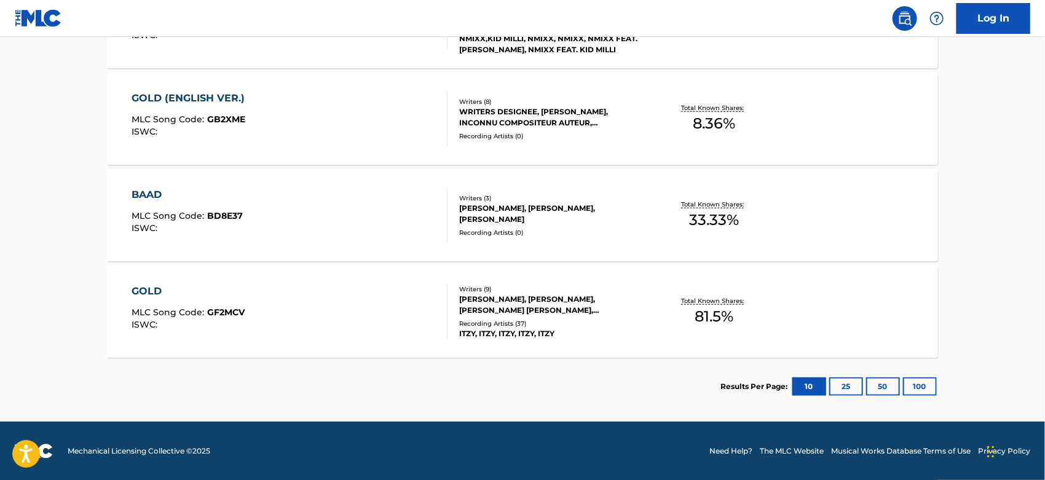
click at [496, 324] on div "Recording Artists ( 37 )" at bounding box center [552, 323] width 186 height 9
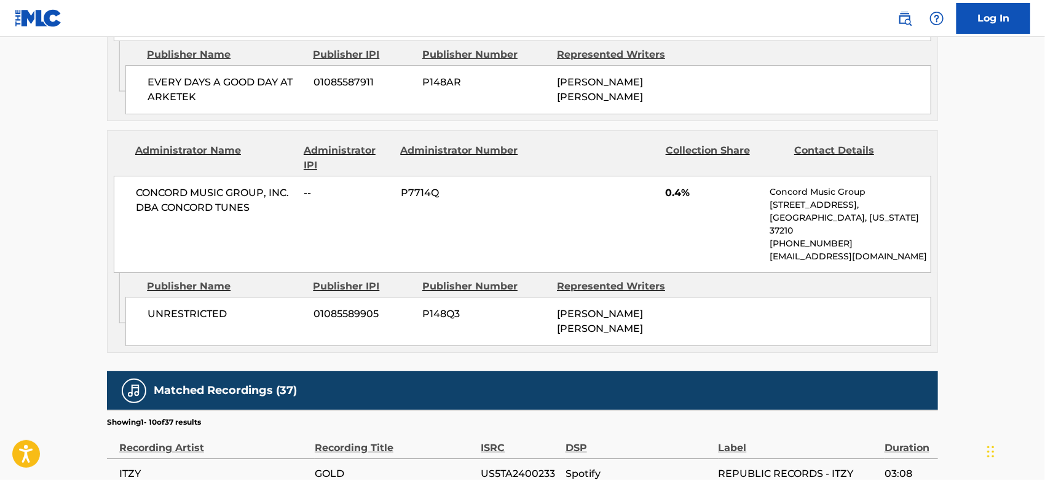
scroll to position [2184, 0]
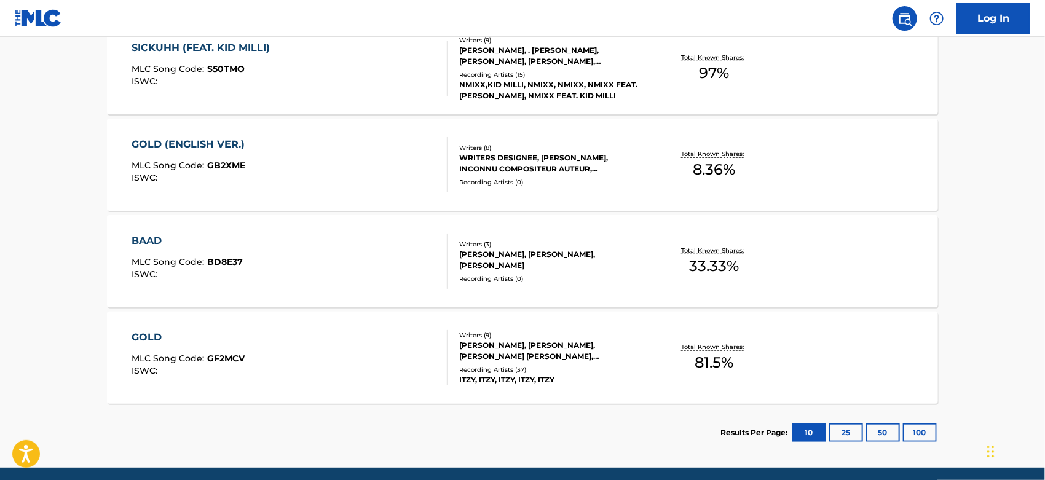
scroll to position [439, 0]
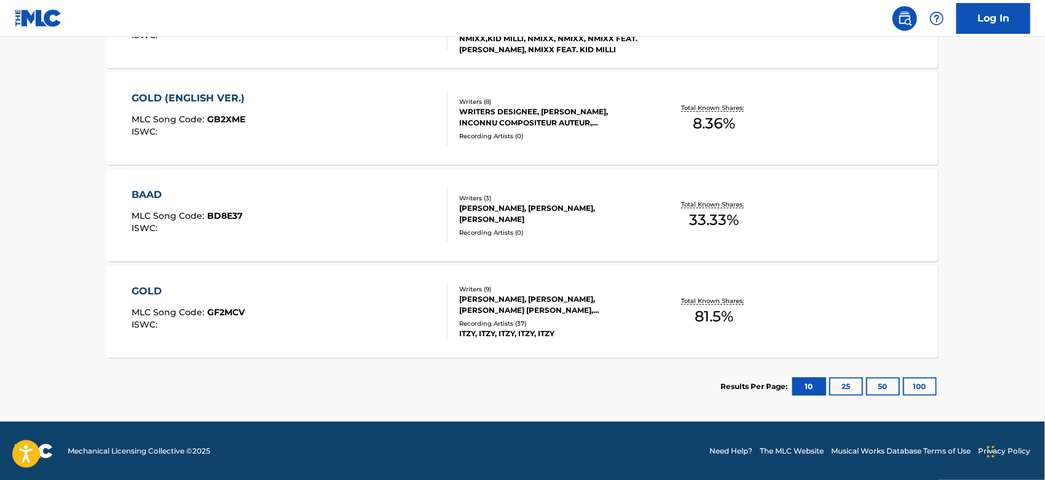
click at [501, 251] on div "BAAD MLC Song Code : BD8E37 ISWC : Writers ( 3 ) [PERSON_NAME], [PERSON_NAME], …" at bounding box center [522, 215] width 831 height 92
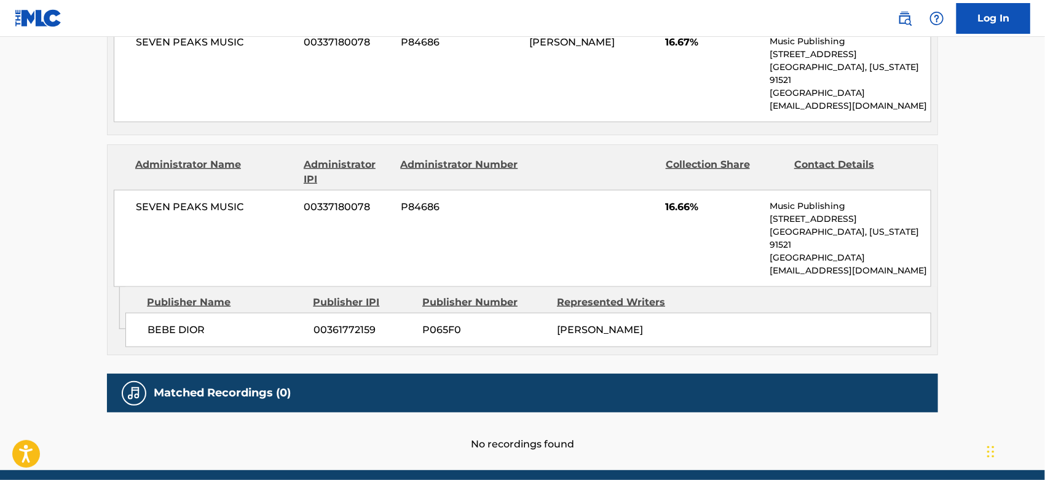
scroll to position [676, 0]
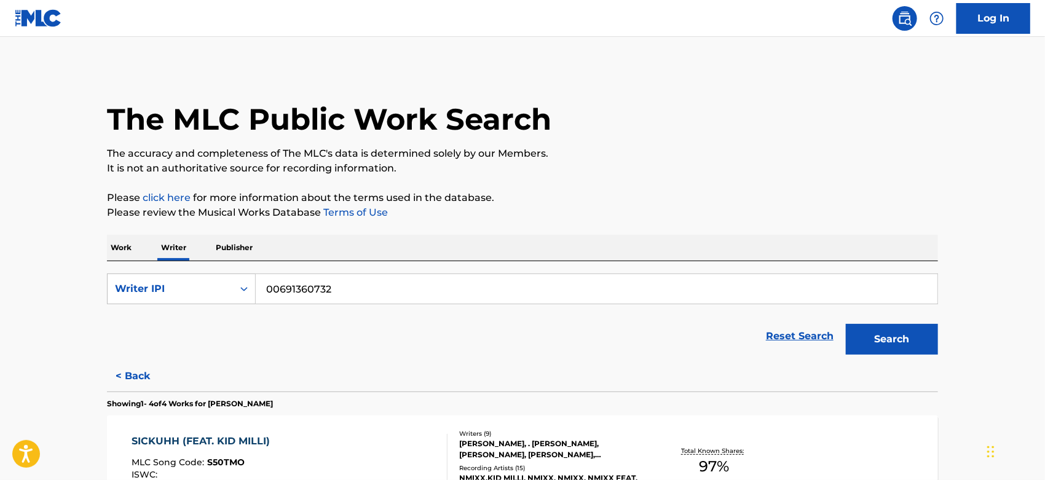
scroll to position [273, 0]
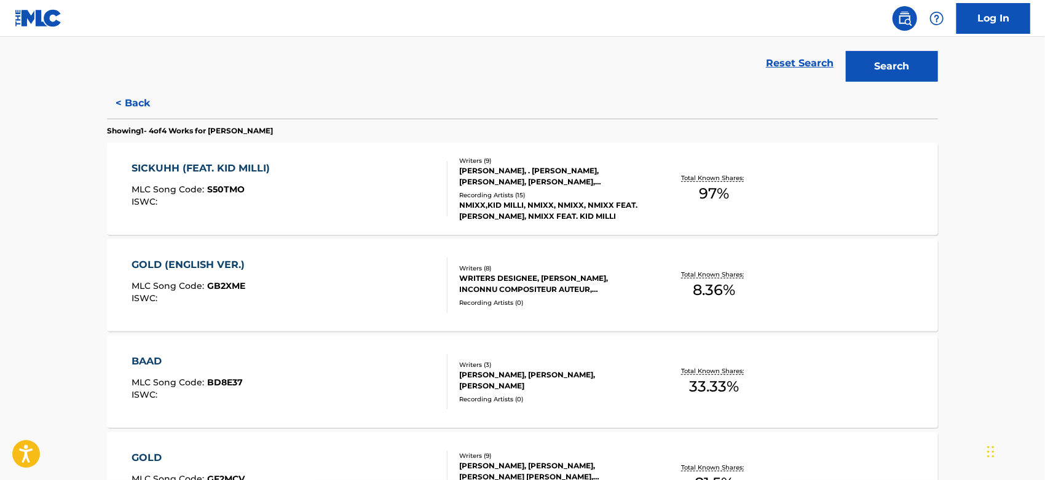
click at [516, 271] on div "Writers ( 8 )" at bounding box center [552, 268] width 186 height 9
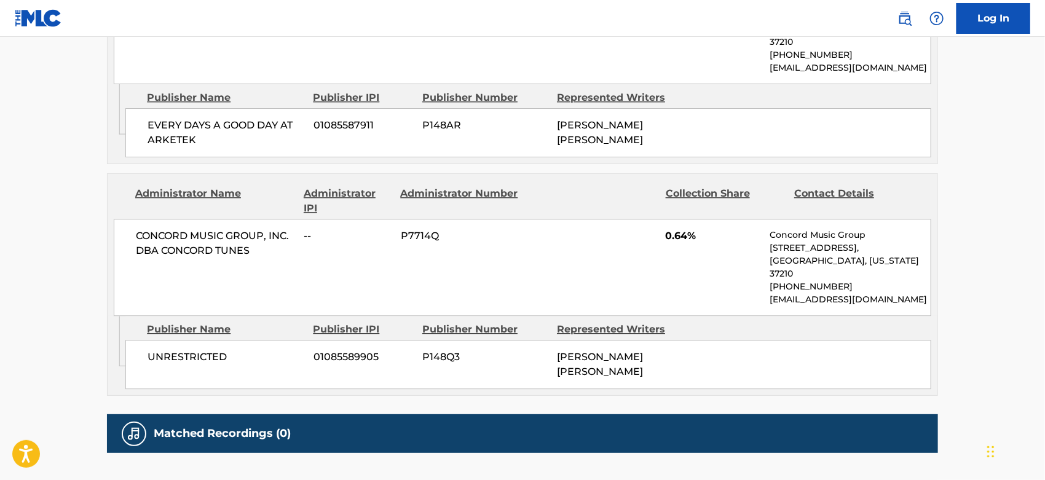
scroll to position [1504, 0]
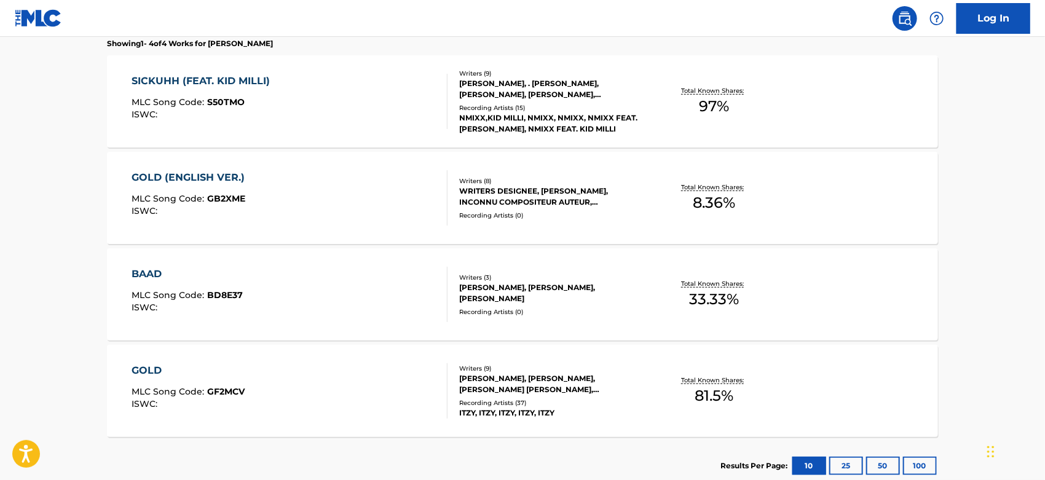
scroll to position [303, 0]
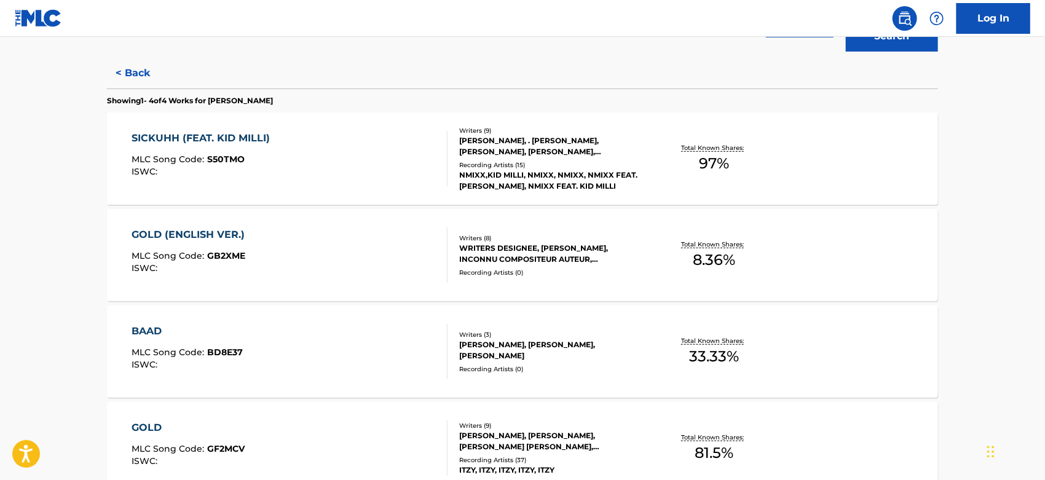
click at [518, 186] on div "NMIXX,KID MILLI, NMIXX, NMIXX, NMIXX FEAT. [PERSON_NAME], NMIXX FEAT. KID MILLI" at bounding box center [552, 181] width 186 height 22
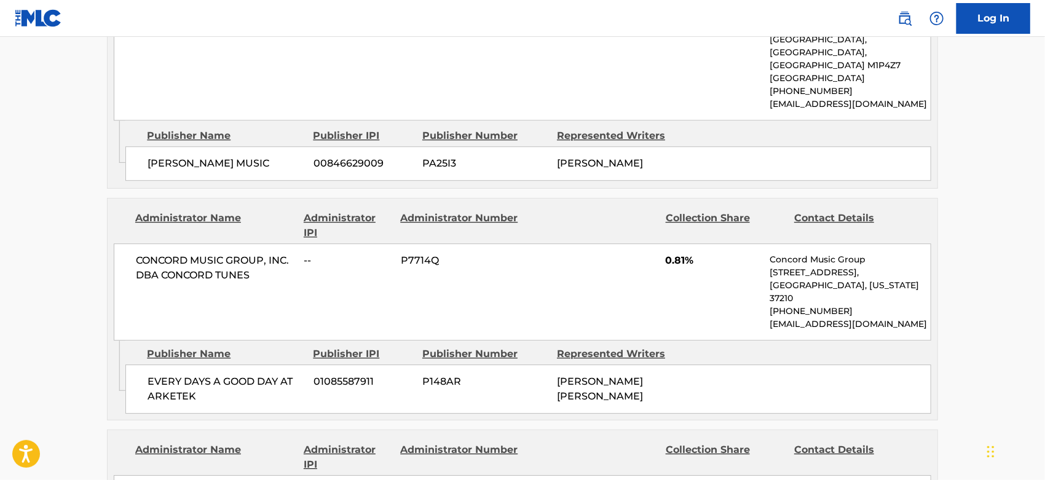
scroll to position [1638, 0]
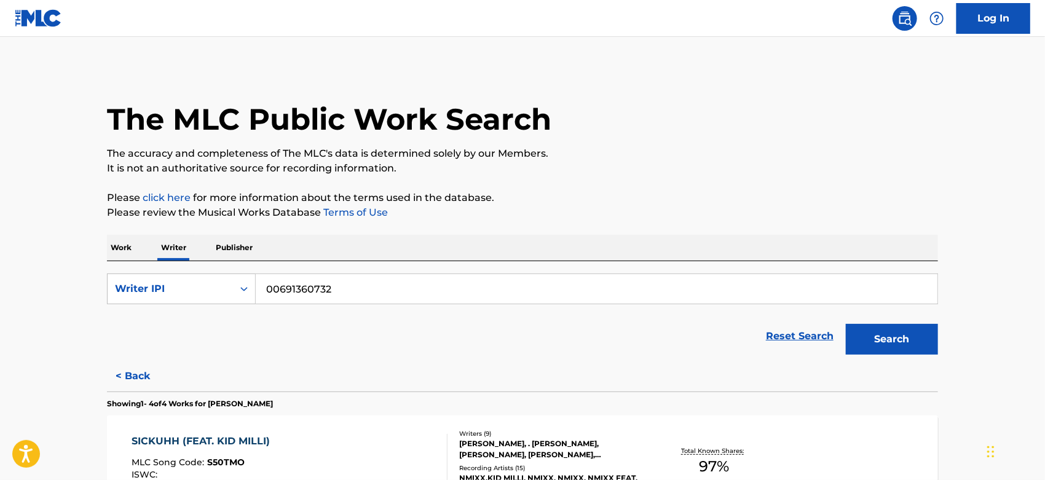
click at [134, 252] on p "Work" at bounding box center [121, 248] width 28 height 26
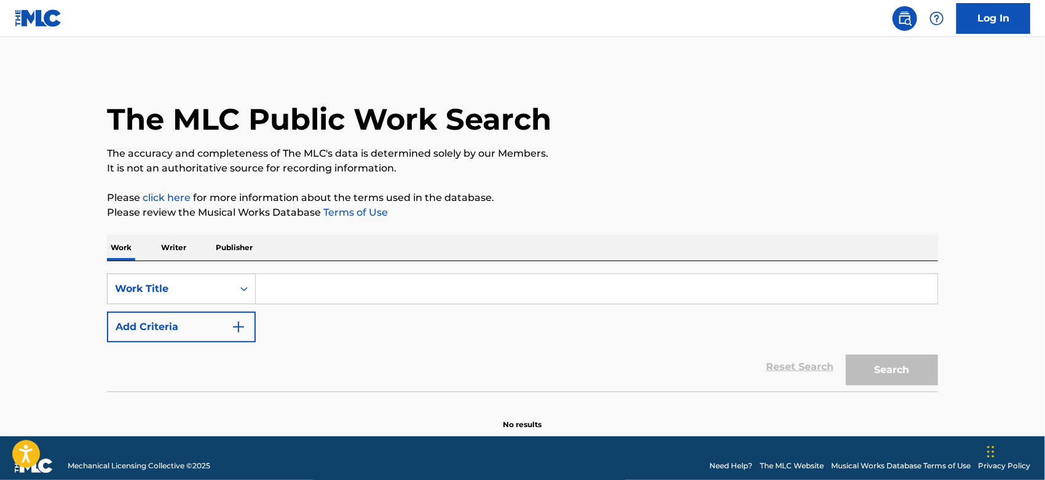
drag, startPoint x: 296, startPoint y: 289, endPoint x: 347, endPoint y: 274, distance: 53.3
click at [296, 289] on input "Search Form" at bounding box center [596, 288] width 681 height 29
paste input "AIN’T SALTY"
type input "AIN’T SALTY"
click at [845, 355] on button "Search" at bounding box center [891, 370] width 92 height 31
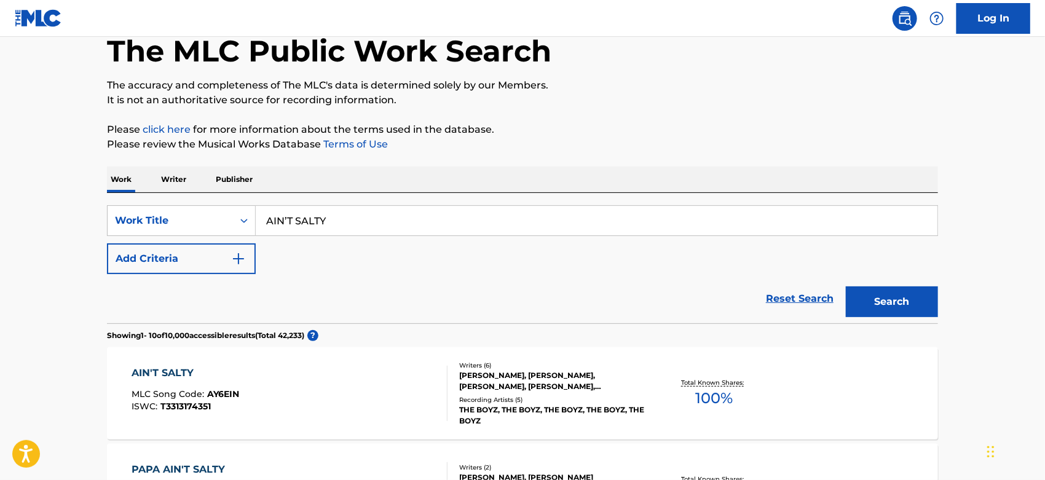
scroll to position [136, 0]
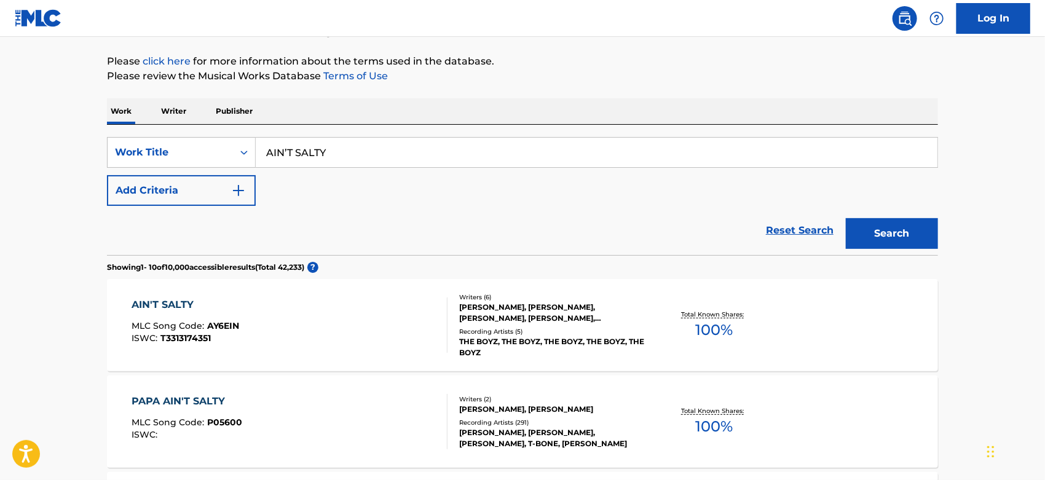
click at [589, 323] on div "Writers ( 6 ) [PERSON_NAME], [PERSON_NAME], [PERSON_NAME], [PERSON_NAME], [PERS…" at bounding box center [545, 325] width 197 height 66
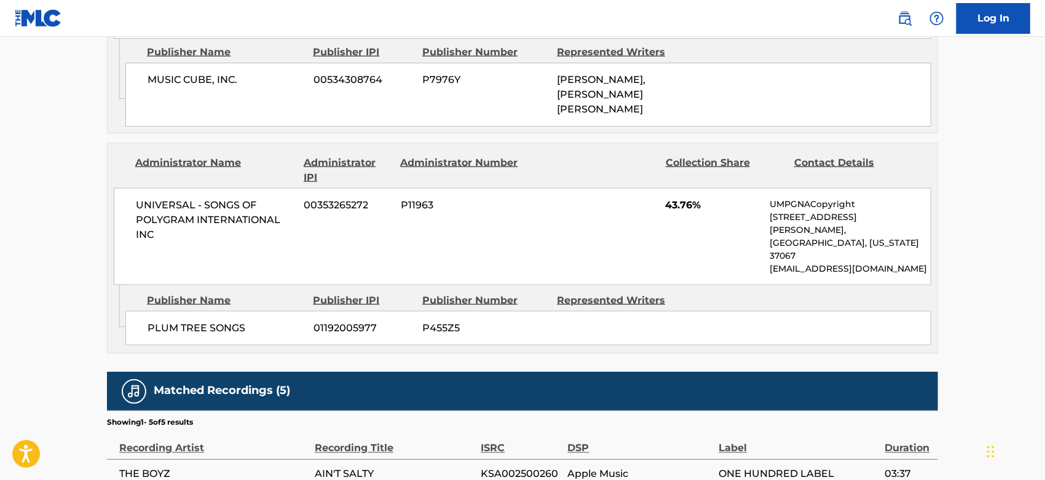
scroll to position [819, 0]
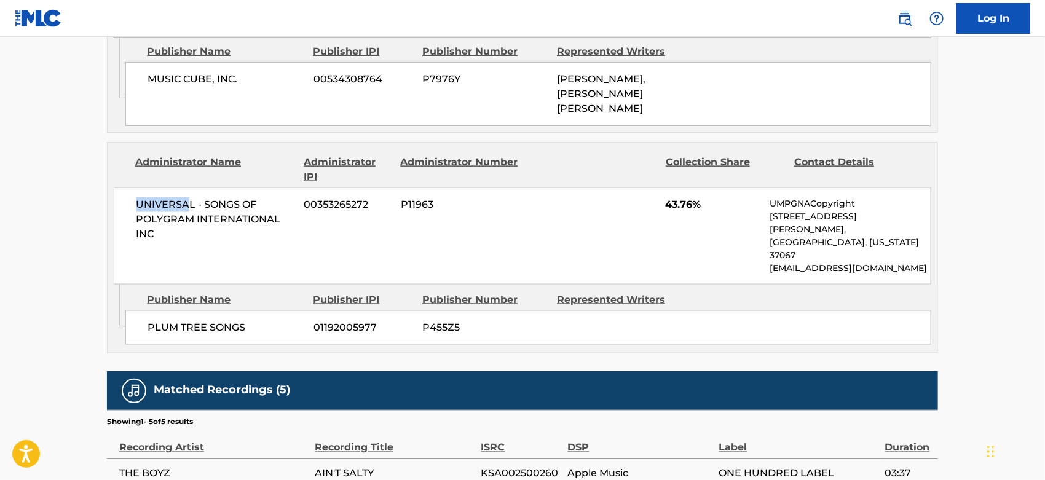
drag, startPoint x: 136, startPoint y: 192, endPoint x: 190, endPoint y: 186, distance: 54.5
click at [190, 197] on span "UNIVERSAL - SONGS OF POLYGRAM INTERNATIONAL INC" at bounding box center [215, 219] width 159 height 44
drag, startPoint x: 248, startPoint y: 283, endPoint x: 147, endPoint y: 281, distance: 100.8
click at [147, 320] on span "PLUM TREE SONGS" at bounding box center [225, 327] width 157 height 15
copy span "PLUM TREE SONGS"
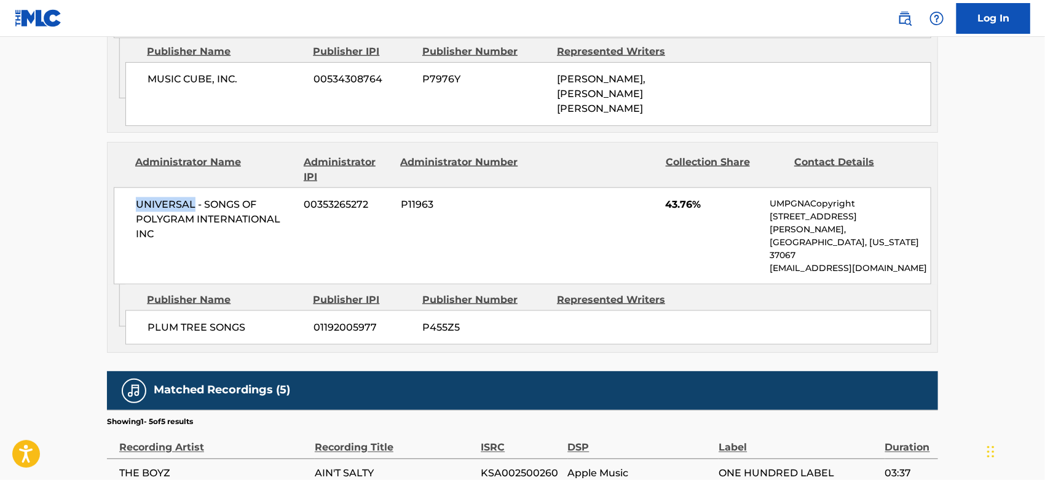
drag, startPoint x: 135, startPoint y: 189, endPoint x: 194, endPoint y: 189, distance: 59.0
click at [194, 189] on div "UNIVERSAL - SONGS OF POLYGRAM INTERNATIONAL INC 00353265272 P11963 43.76% UMPGN…" at bounding box center [522, 235] width 817 height 97
copy span "UNIVERSAL"
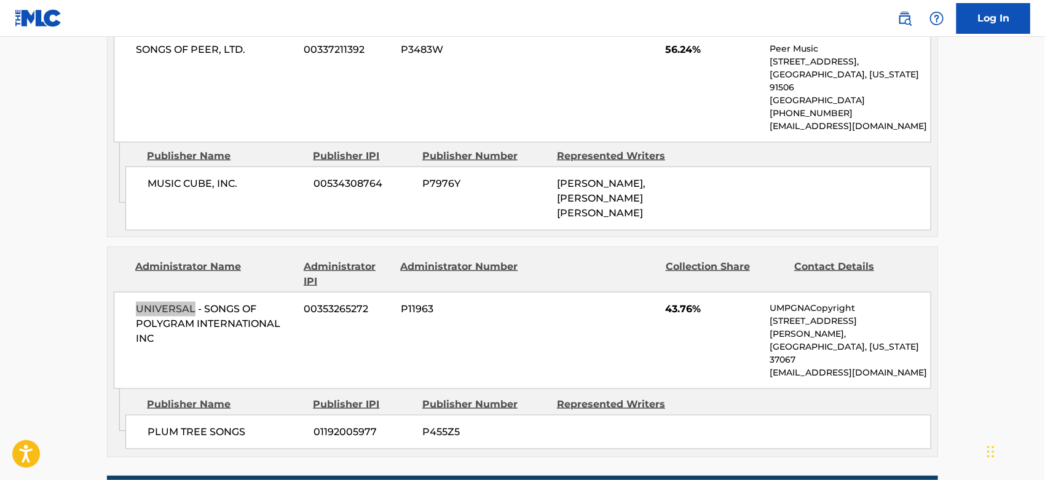
scroll to position [751, 0]
